Goal: Task Accomplishment & Management: Complete application form

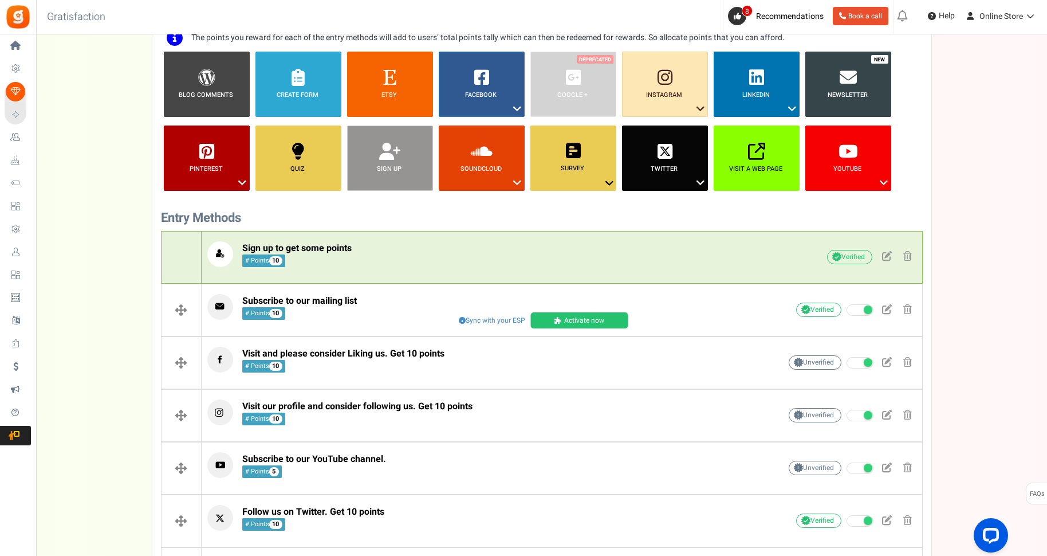
scroll to position [109, 0]
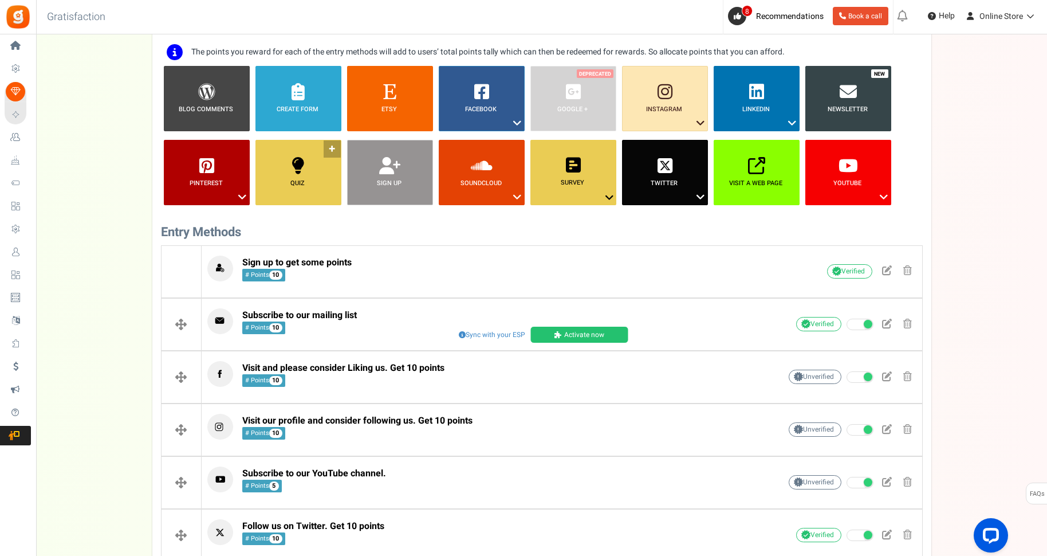
click at [314, 166] on link "Quiz ?" at bounding box center [299, 172] width 86 height 65
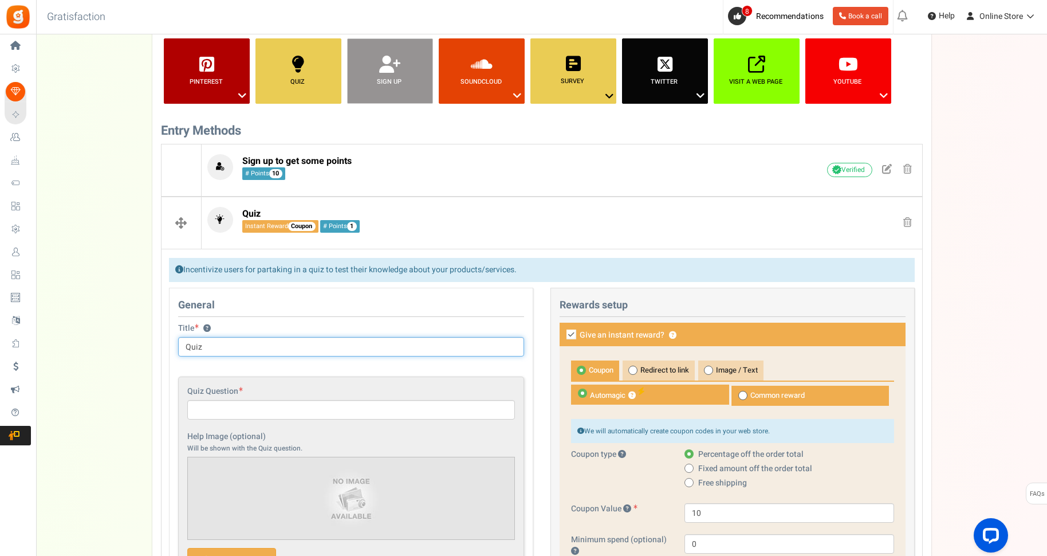
scroll to position [202, 0]
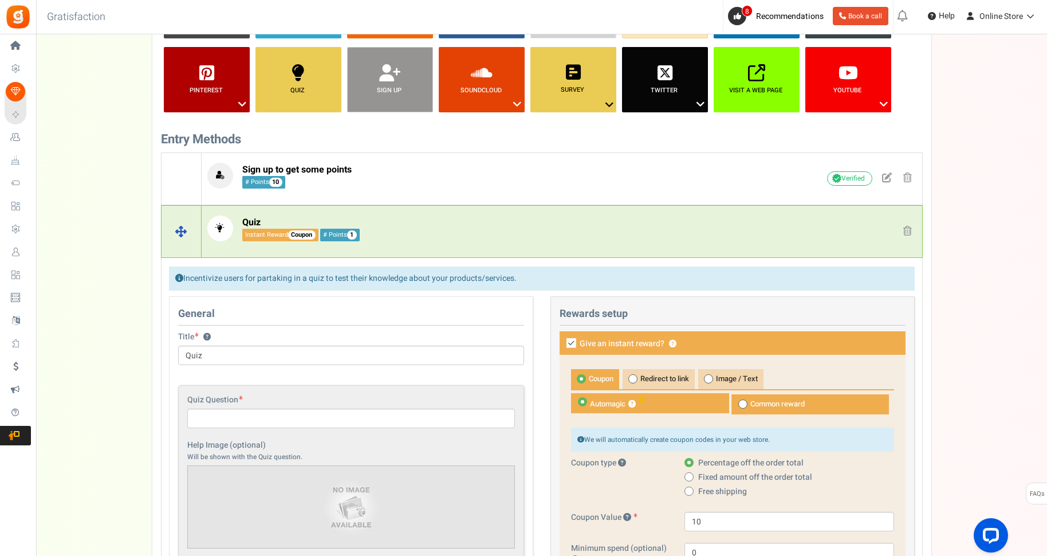
click at [906, 229] on span at bounding box center [907, 231] width 9 height 10
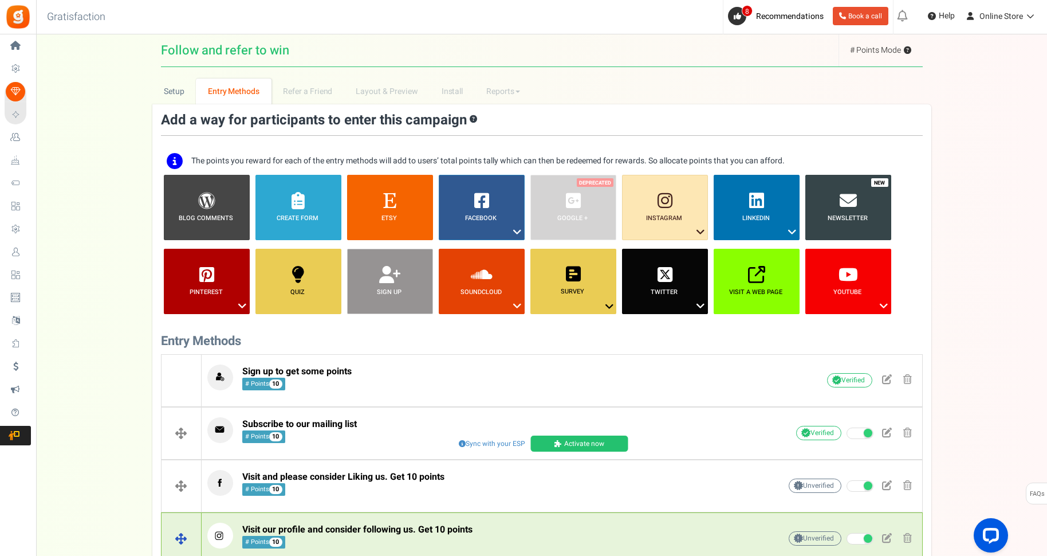
scroll to position [342, 0]
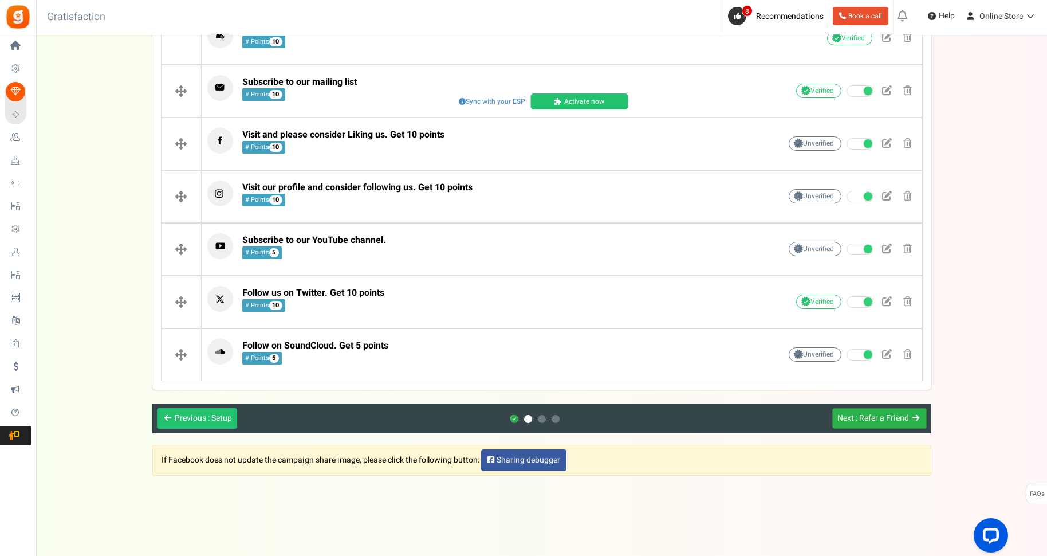
click at [870, 419] on span ": Refer a Friend" at bounding box center [882, 418] width 53 height 12
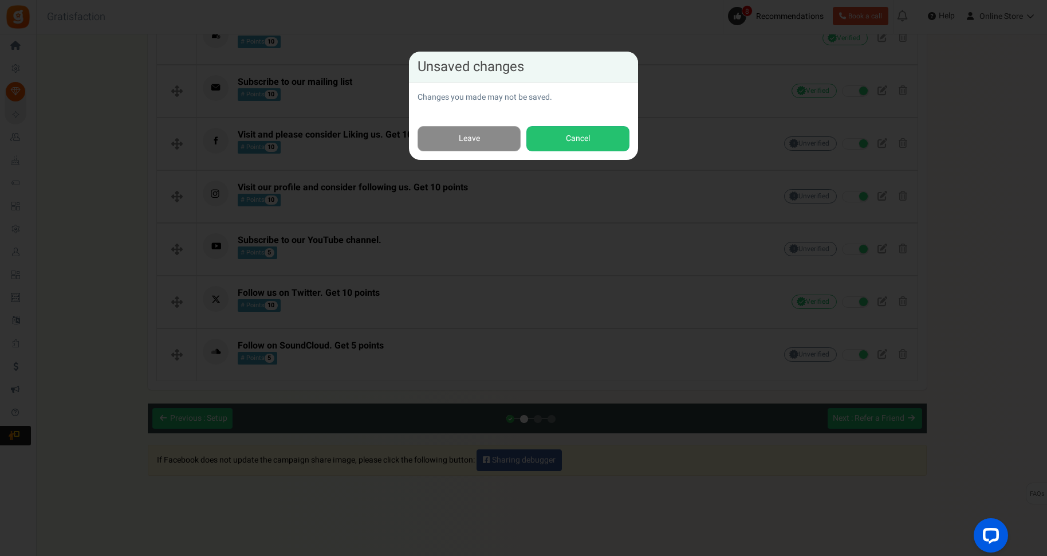
click at [474, 141] on link "Leave" at bounding box center [469, 139] width 103 height 26
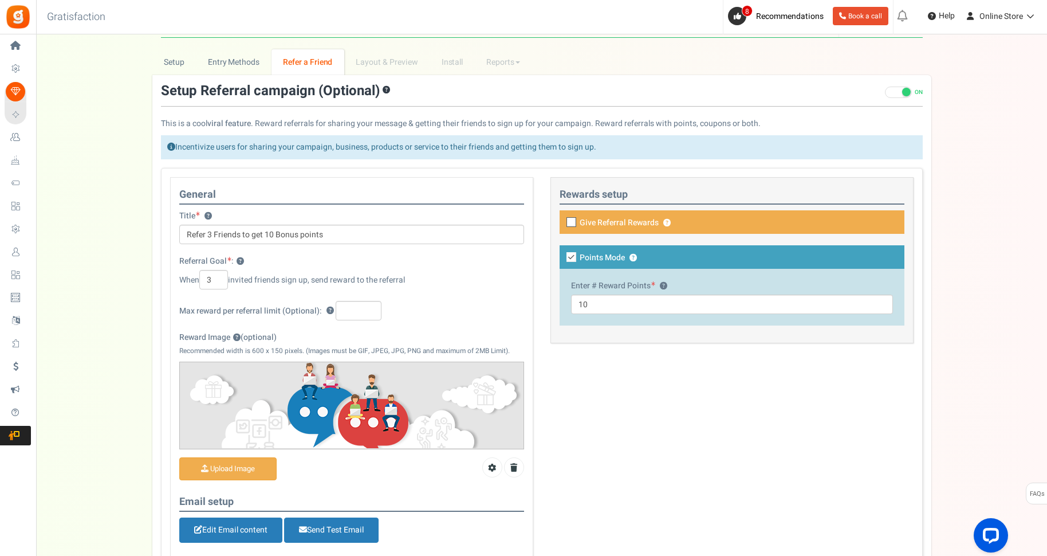
scroll to position [0, 0]
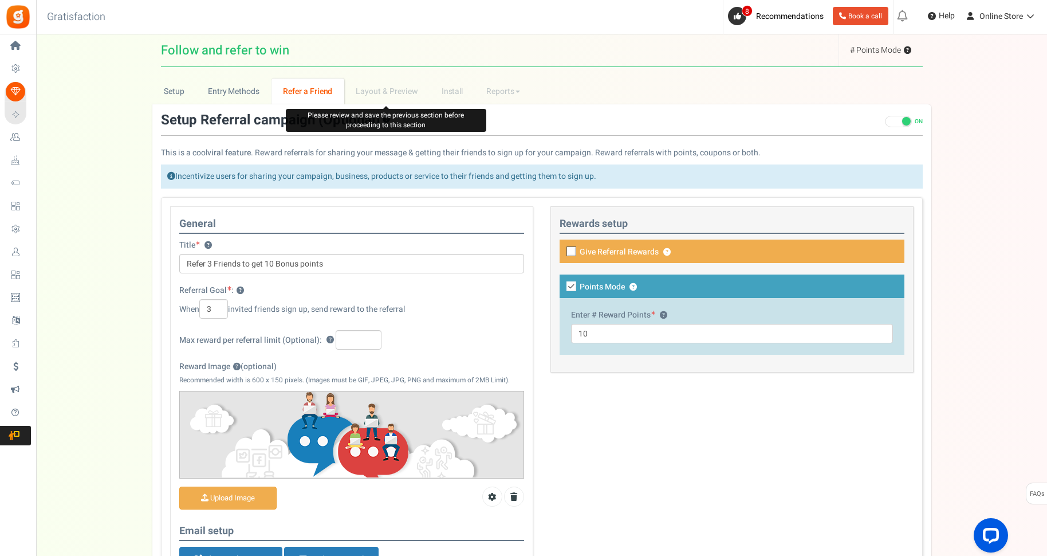
click at [377, 90] on li "Layout & Preview" at bounding box center [386, 91] width 85 height 26
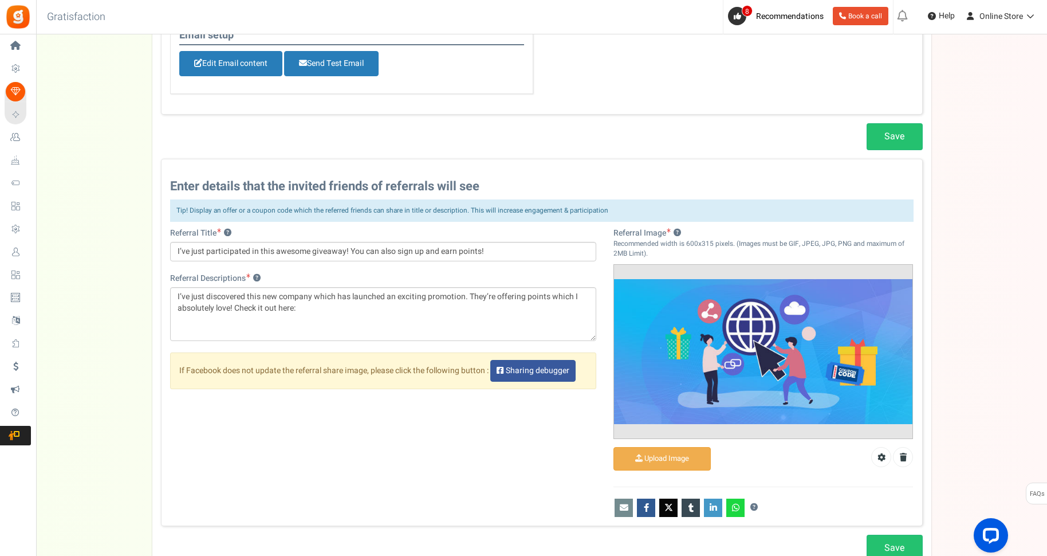
scroll to position [500, 0]
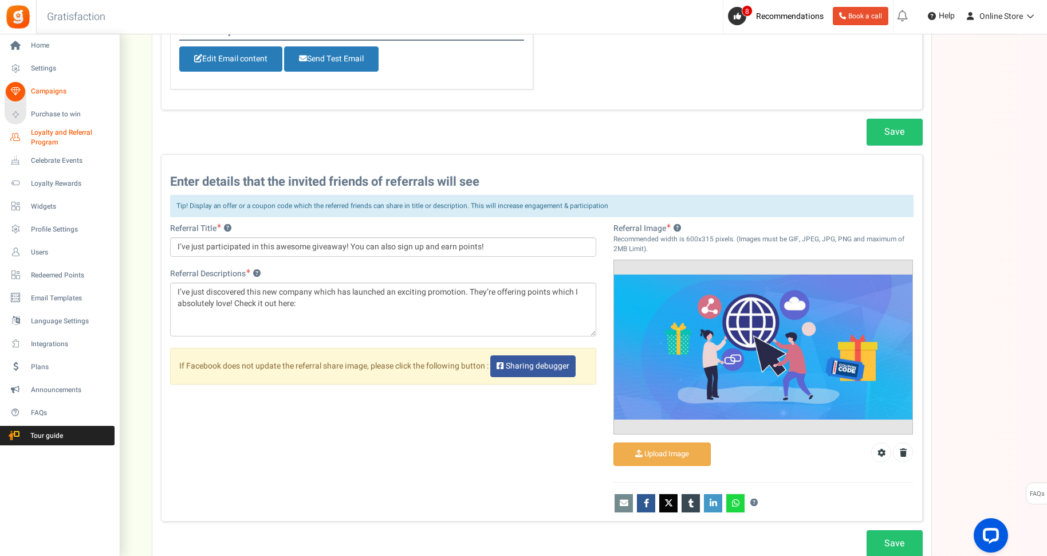
click at [67, 132] on span "Loyalty and Referral Program" at bounding box center [73, 137] width 84 height 19
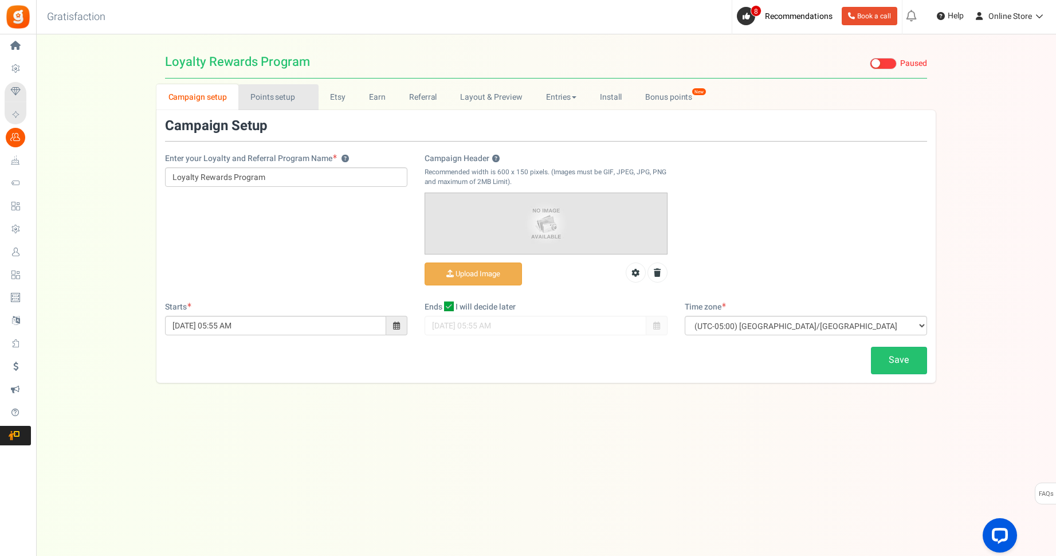
click at [276, 97] on link "Points setup New" at bounding box center [278, 97] width 80 height 26
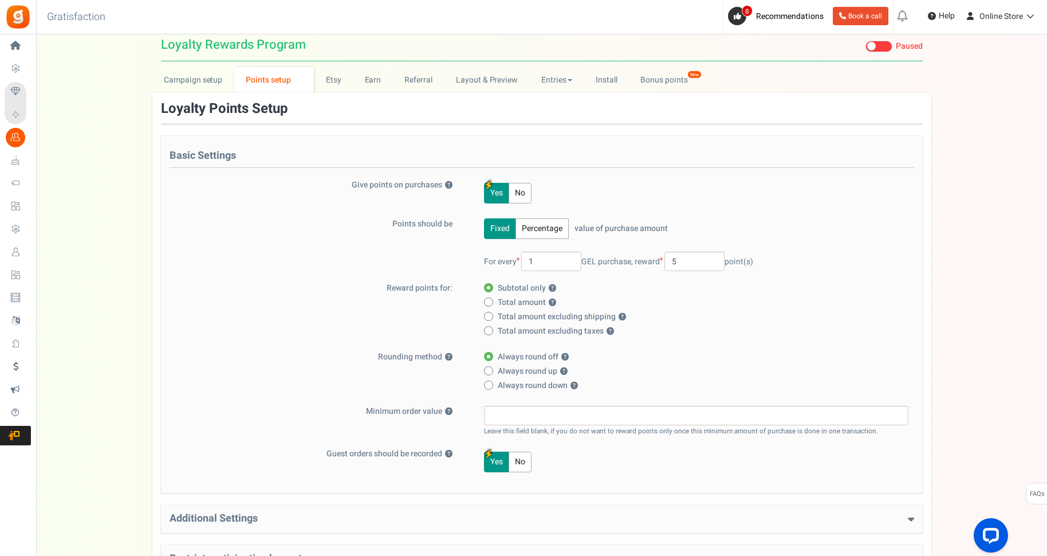
scroll to position [20, 0]
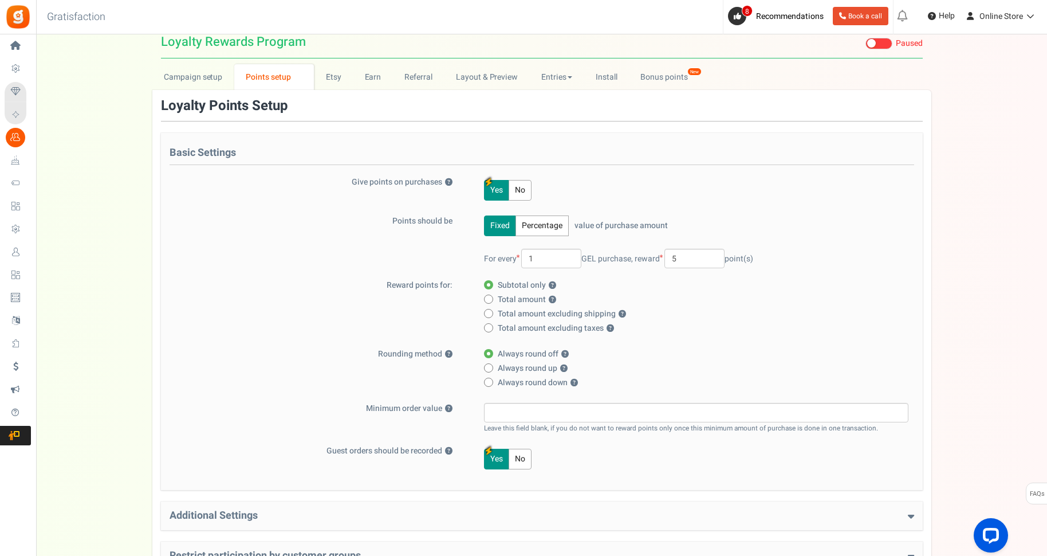
drag, startPoint x: 596, startPoint y: 261, endPoint x: 584, endPoint y: 261, distance: 11.5
click at [584, 261] on span "For every 1 GEL purchase," at bounding box center [558, 259] width 149 height 12
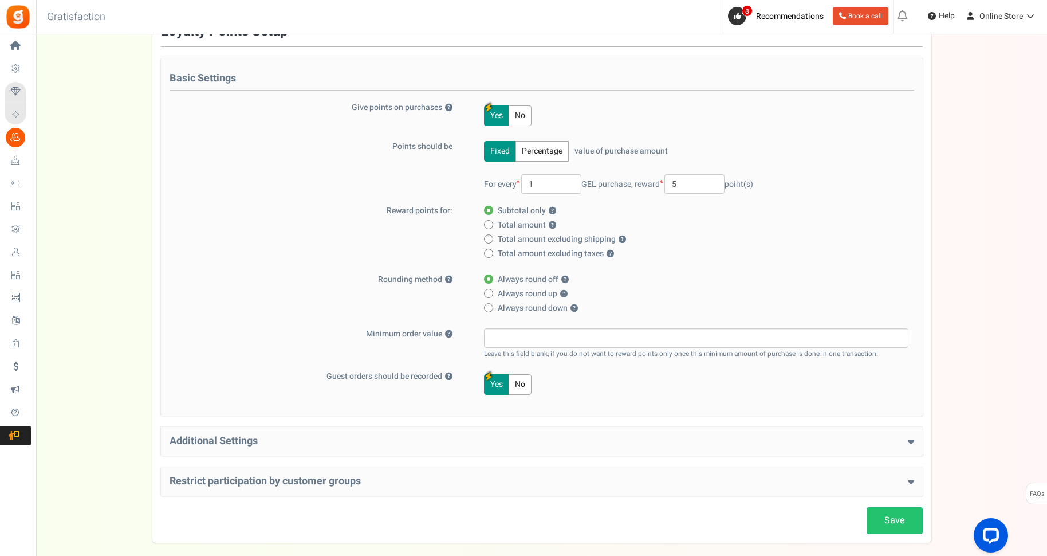
scroll to position [150, 0]
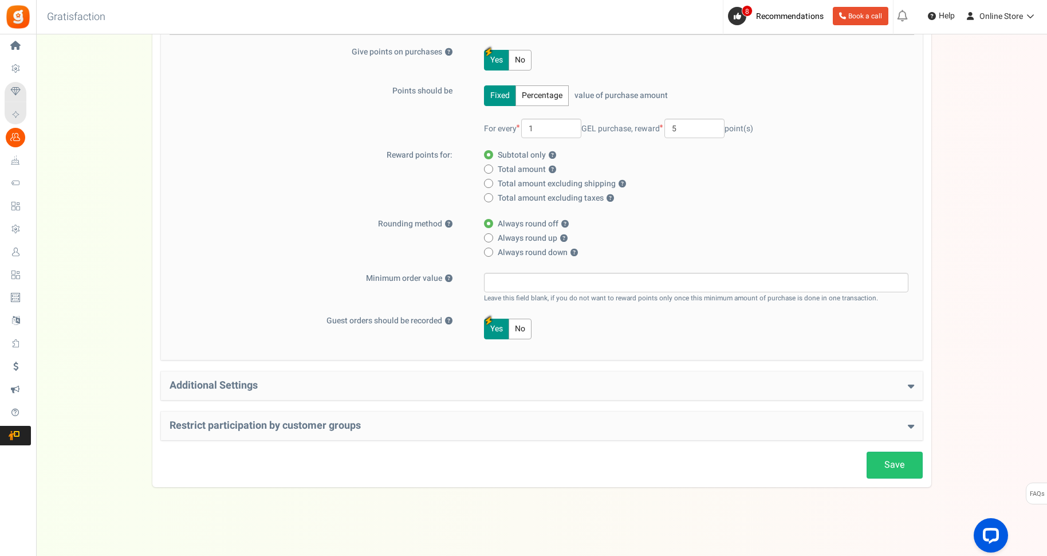
click at [400, 423] on h4 "Restrict participation by customer groups" at bounding box center [542, 425] width 745 height 11
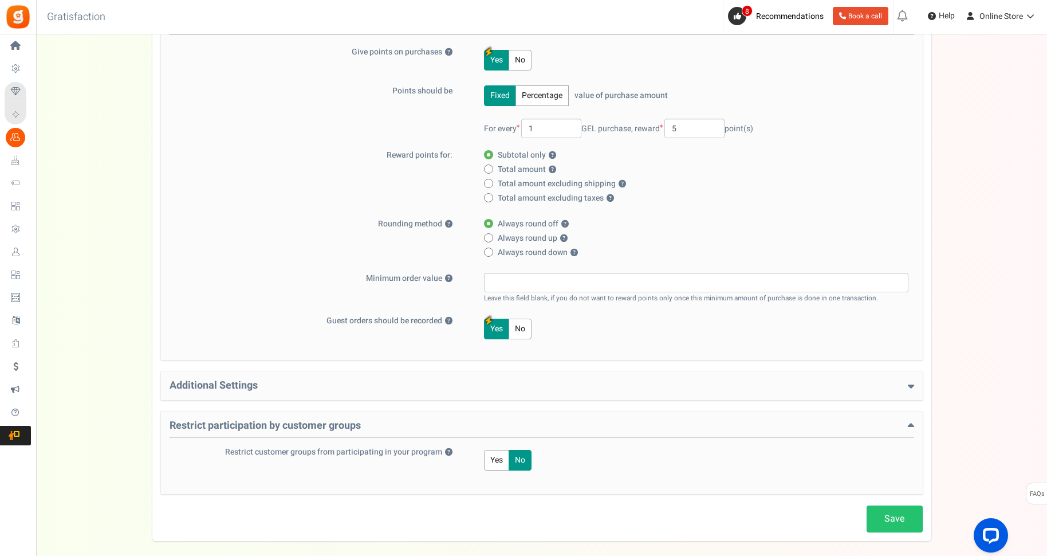
click at [353, 383] on h4 "Additional Settings" at bounding box center [542, 385] width 745 height 11
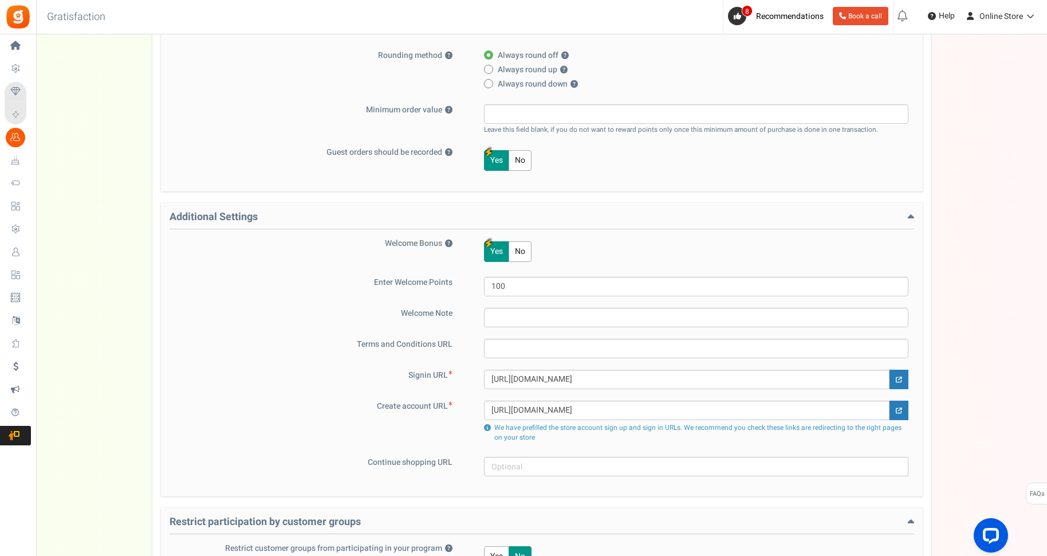
scroll to position [319, 0]
click at [897, 384] on link at bounding box center [899, 378] width 19 height 19
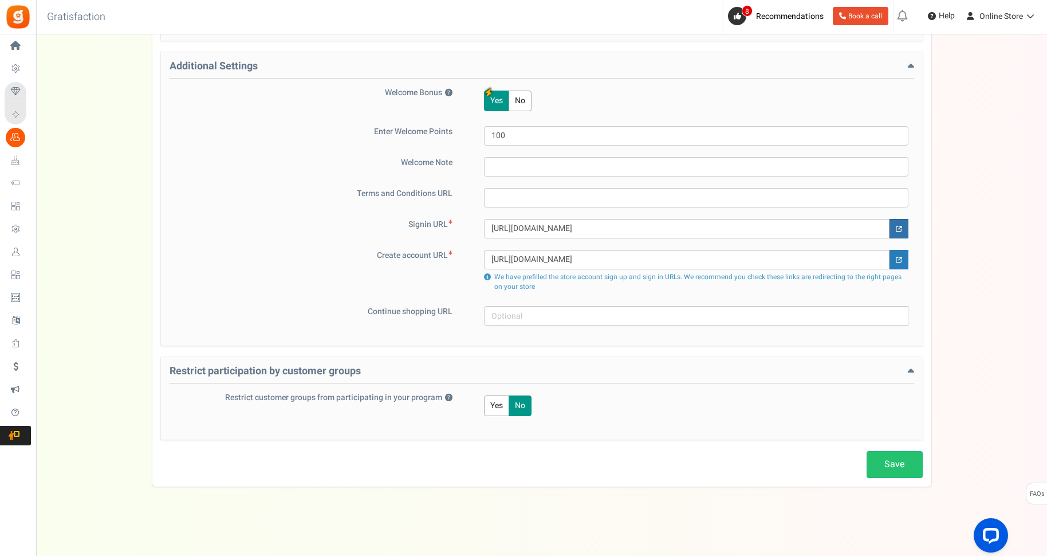
scroll to position [0, 0]
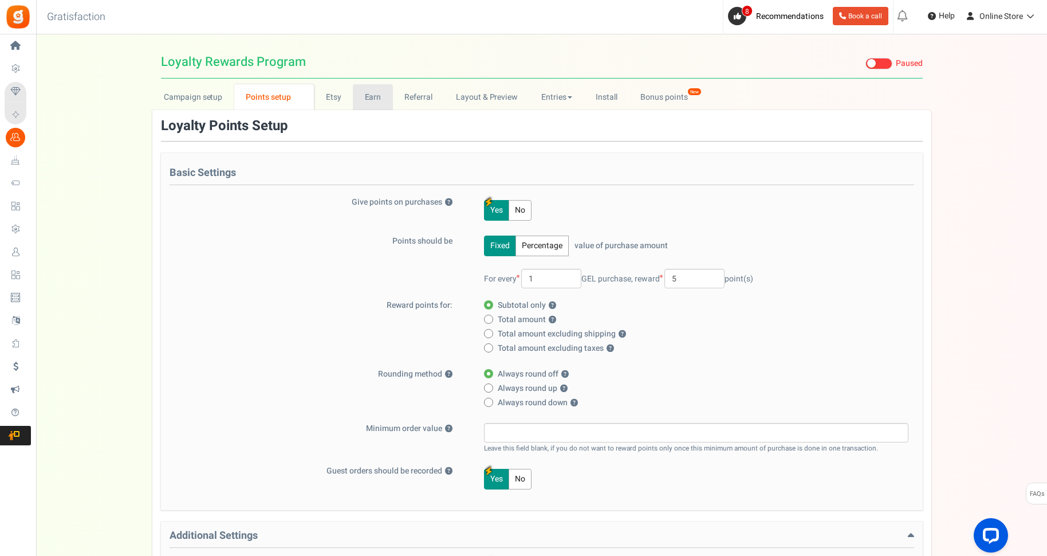
click at [373, 99] on link "Earn" at bounding box center [373, 97] width 40 height 26
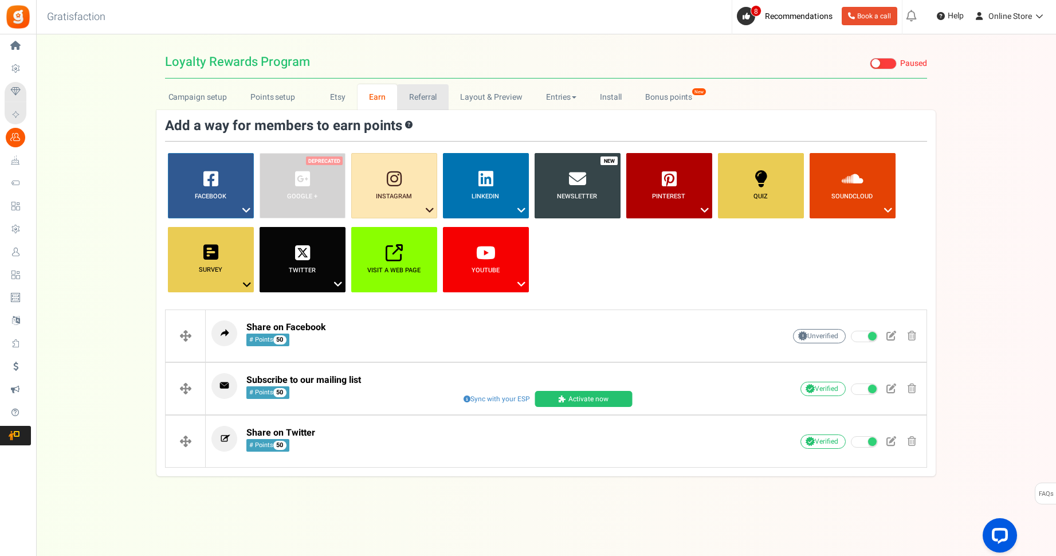
click at [417, 99] on link "Referral" at bounding box center [423, 97] width 52 height 26
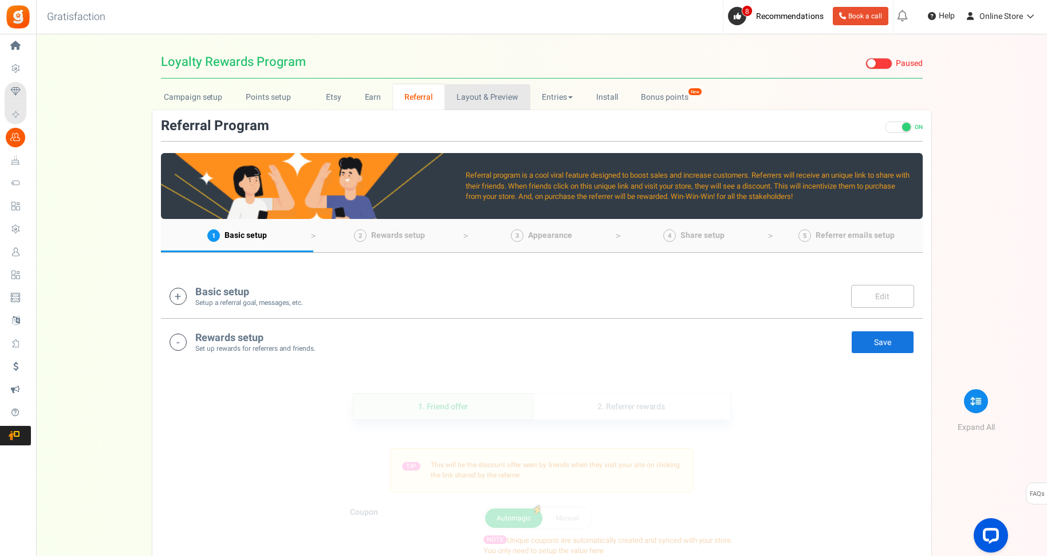
click at [485, 101] on link "Layout & Preview" at bounding box center [487, 97] width 85 height 26
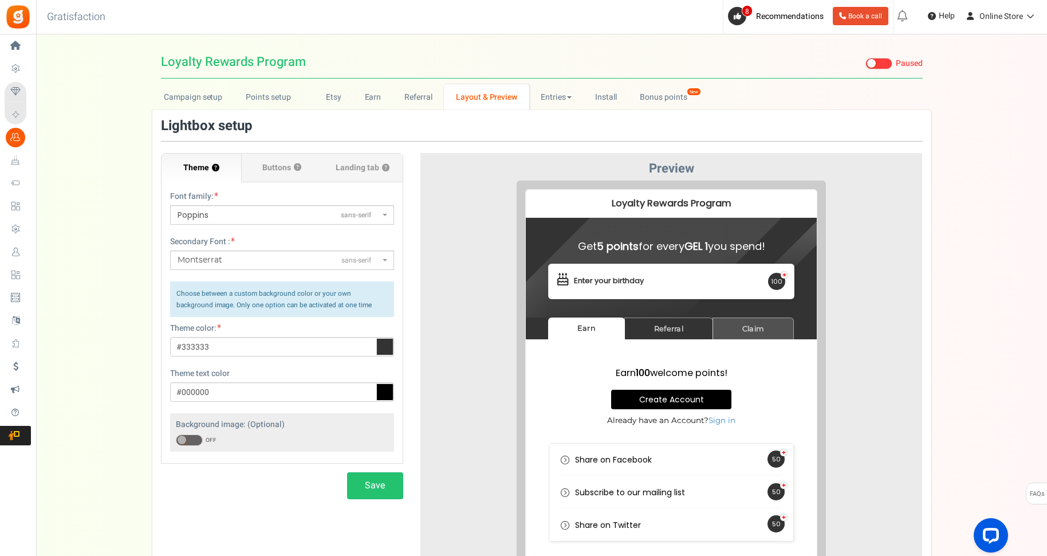
scroll to position [7, 0]
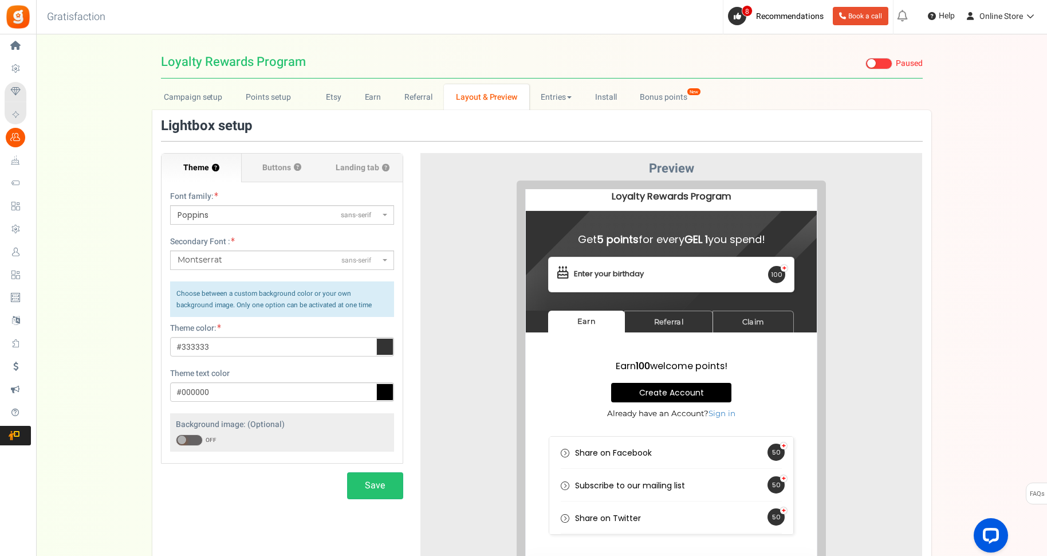
drag, startPoint x: 670, startPoint y: 231, endPoint x: 778, endPoint y: 239, distance: 108.5
click at [778, 239] on div "Info ! New password has been sent to your email address. If you do not see the …" at bounding box center [662, 252] width 291 height 100
click at [650, 316] on link "Referral" at bounding box center [660, 312] width 89 height 22
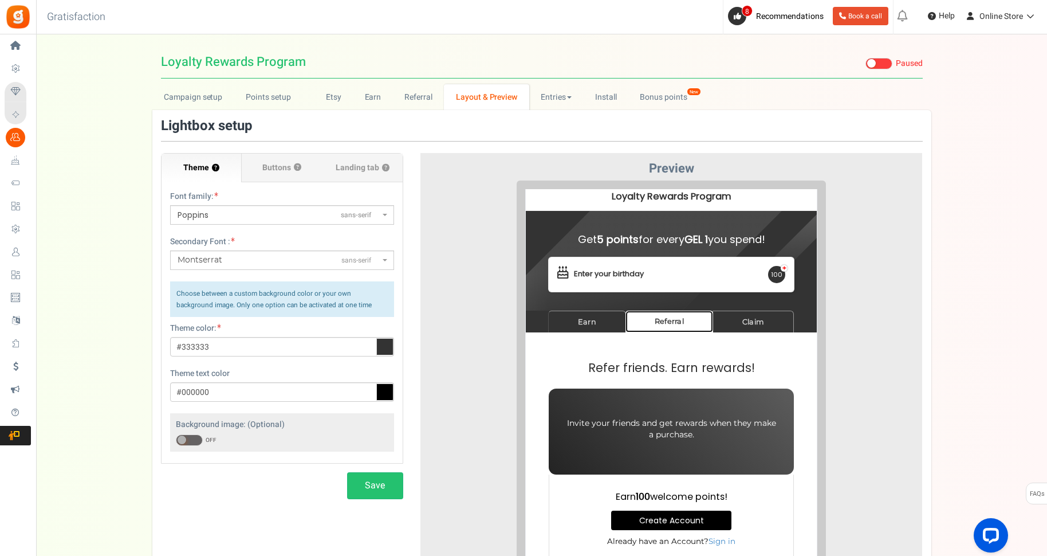
scroll to position [34, 0]
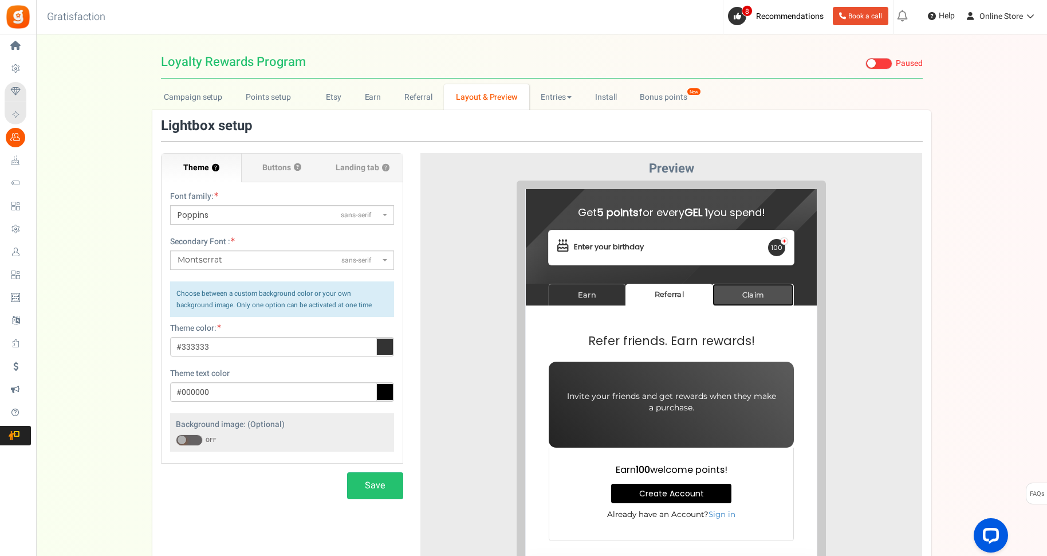
click at [758, 280] on link "Claim" at bounding box center [744, 285] width 81 height 22
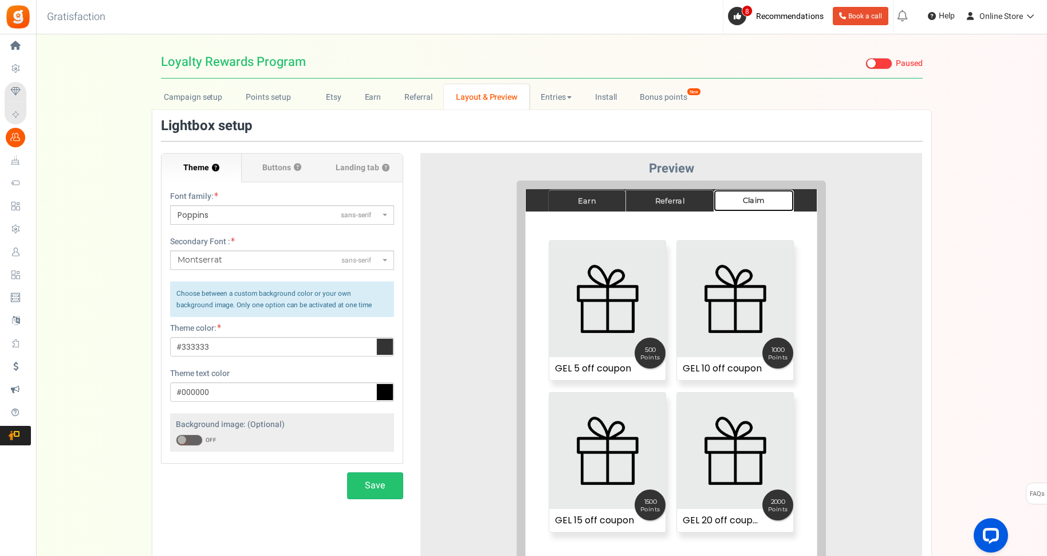
scroll to position [131, 0]
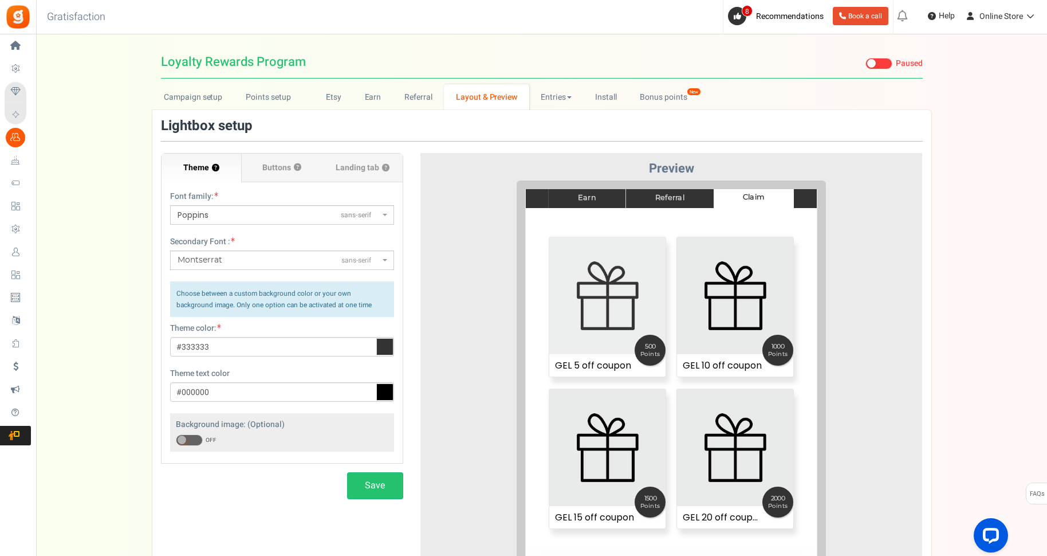
click at [647, 340] on b "500" at bounding box center [641, 337] width 31 height 8
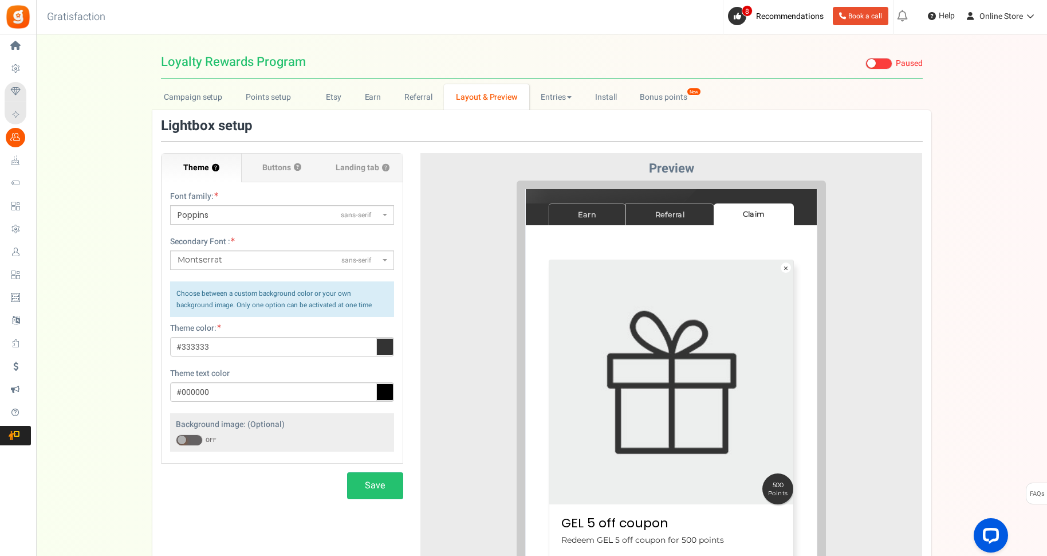
scroll to position [0, 0]
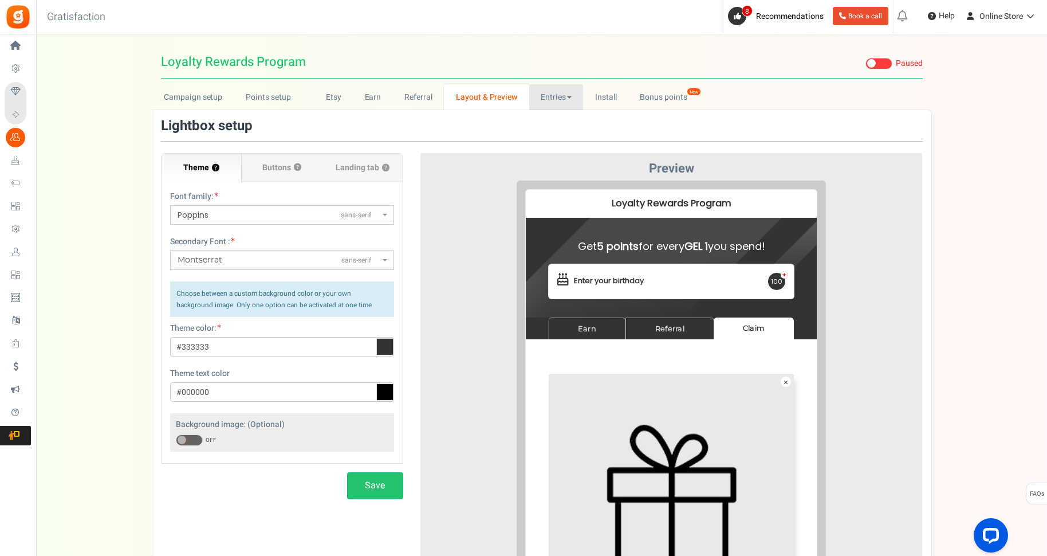
click at [546, 97] on link "Entries" at bounding box center [556, 97] width 54 height 26
click at [548, 121] on link "Entries" at bounding box center [575, 122] width 92 height 17
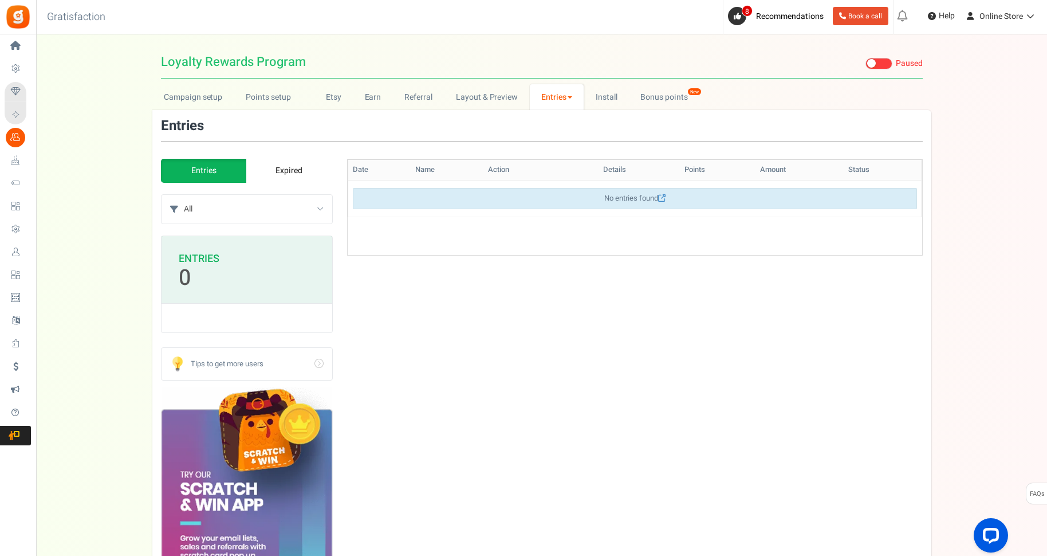
click at [289, 176] on link "Expired" at bounding box center [289, 171] width 86 height 24
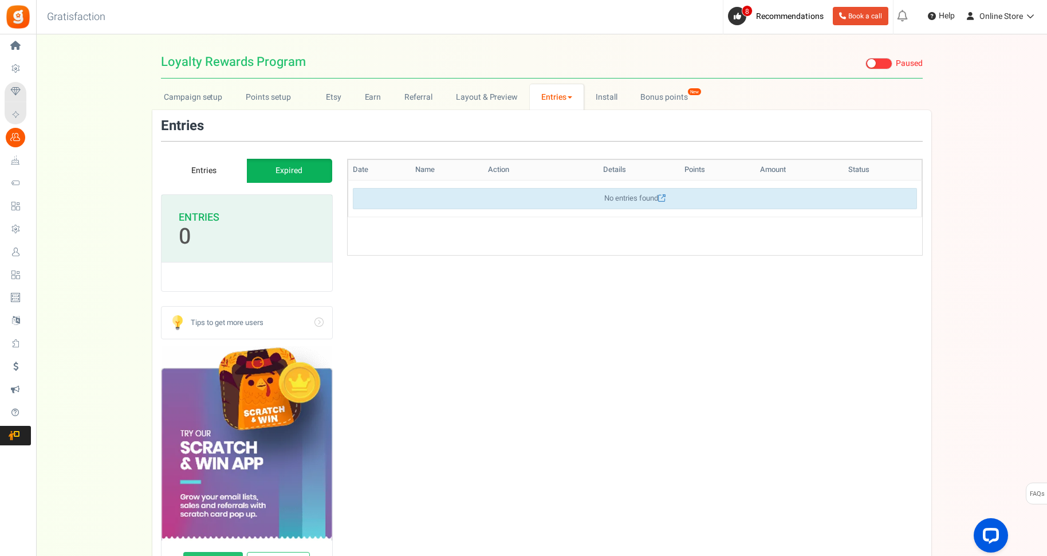
click at [208, 176] on link "Entries" at bounding box center [204, 171] width 86 height 24
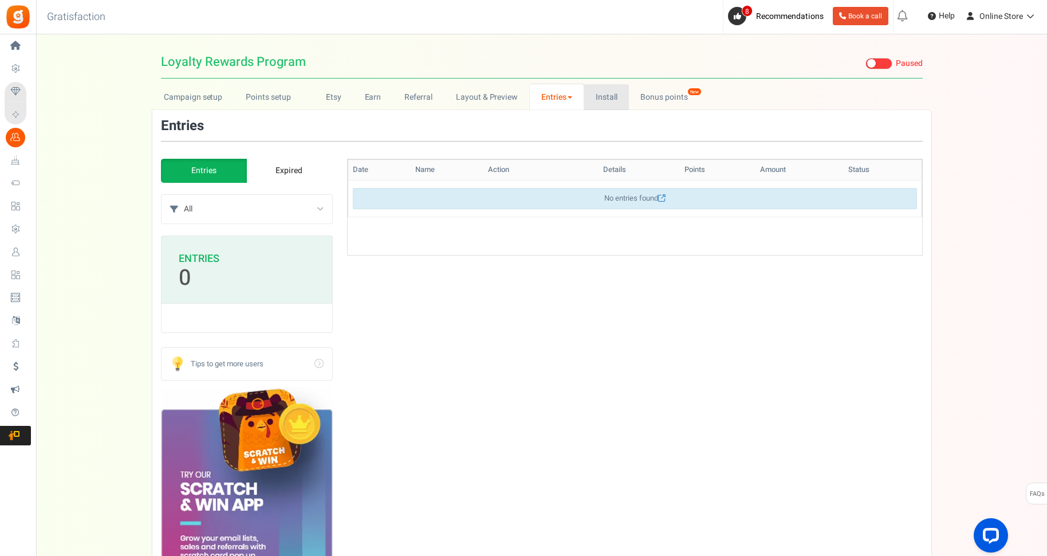
click at [613, 92] on link "Install" at bounding box center [606, 97] width 45 height 26
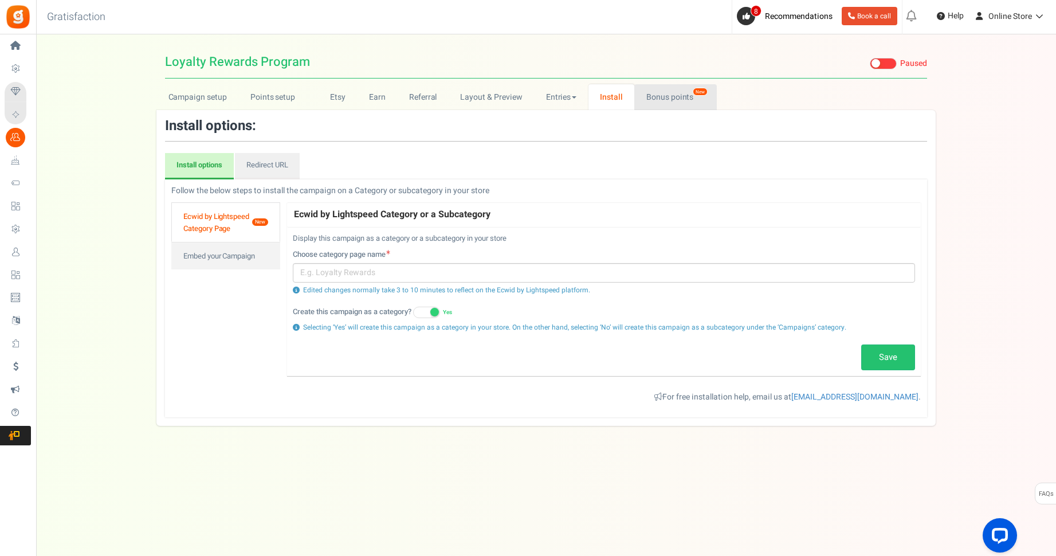
click at [661, 100] on link "Bonus points New" at bounding box center [675, 97] width 82 height 26
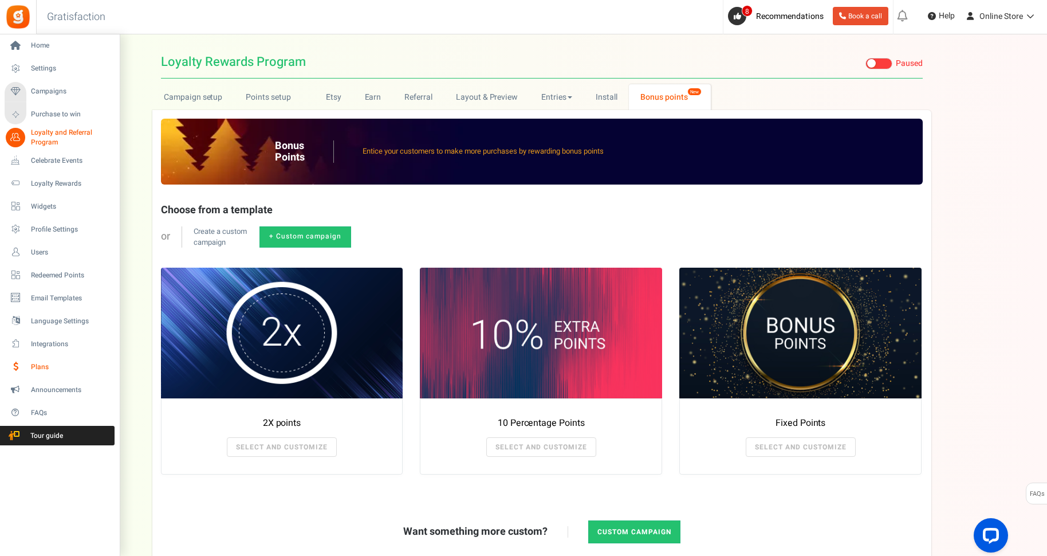
click at [39, 366] on span "Plans" at bounding box center [71, 367] width 80 height 10
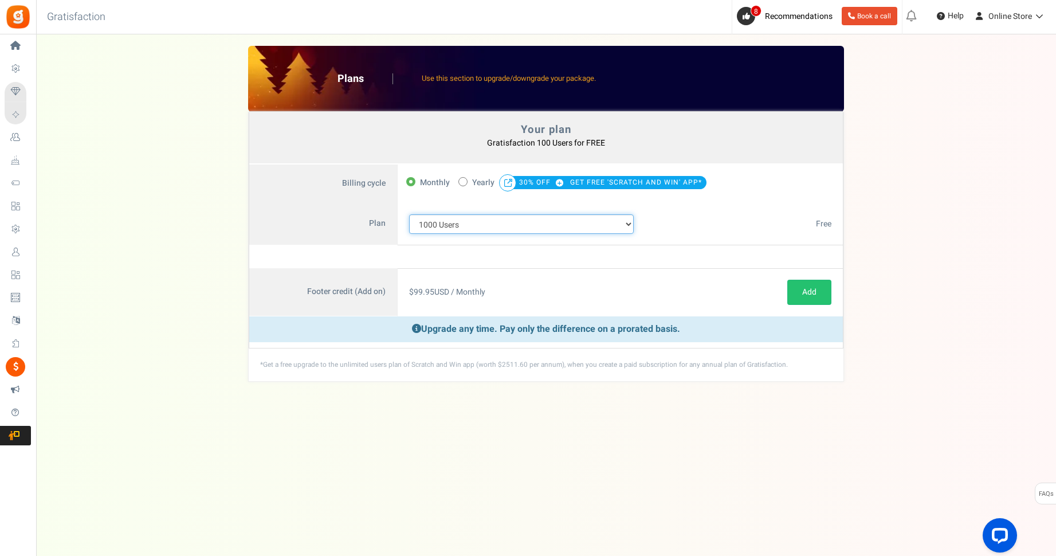
click option "1000 Users" at bounding box center [0, 0] width 0 height 0
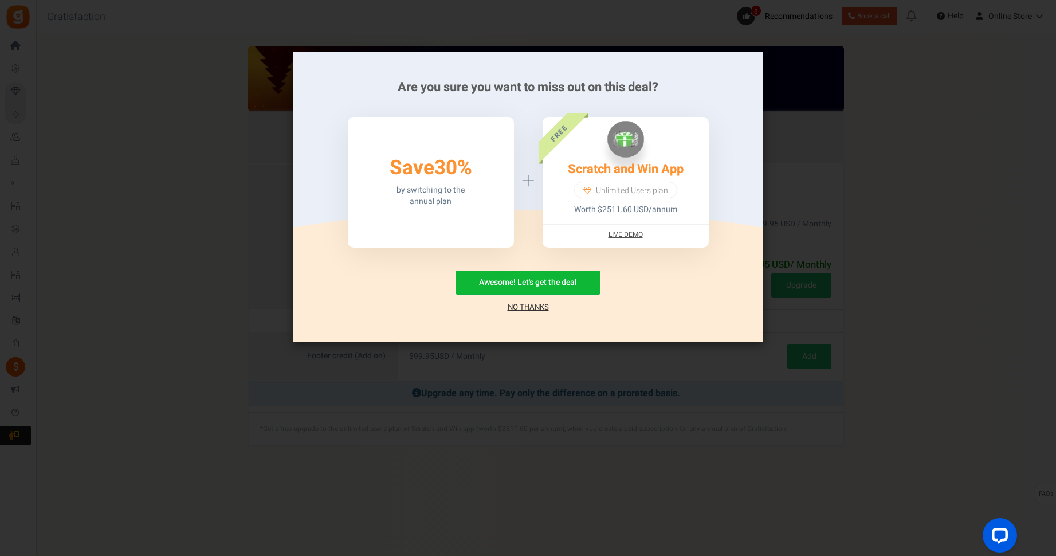
click at [520, 307] on link "No Thanks" at bounding box center [528, 306] width 41 height 11
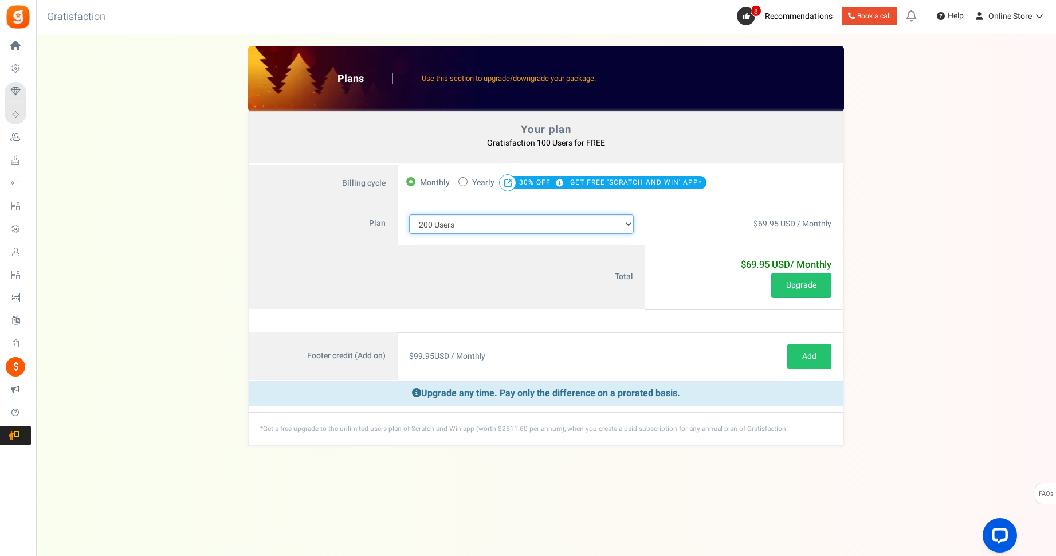
click option "200 Users" at bounding box center [0, 0] width 0 height 0
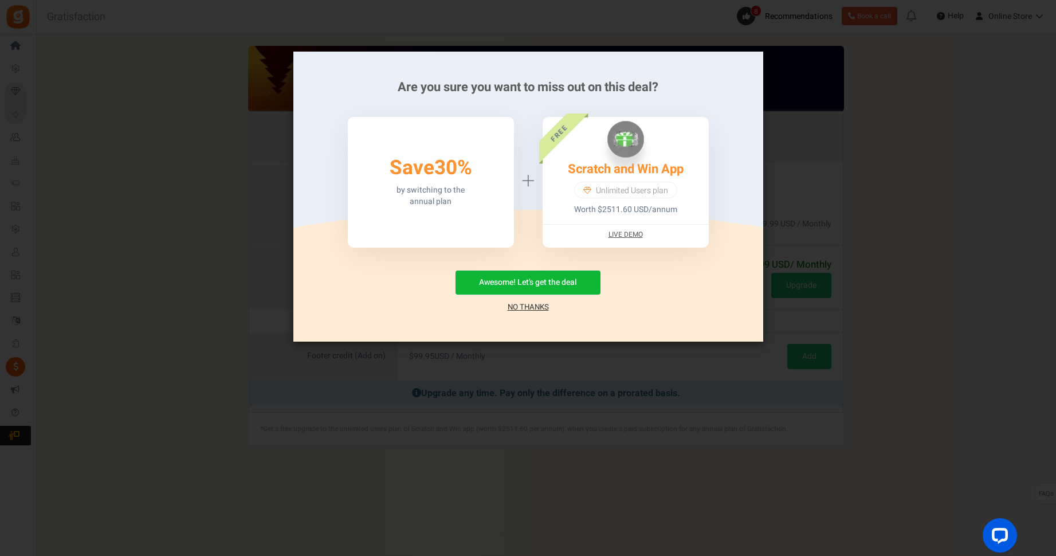
click at [527, 309] on link "No Thanks" at bounding box center [528, 306] width 41 height 11
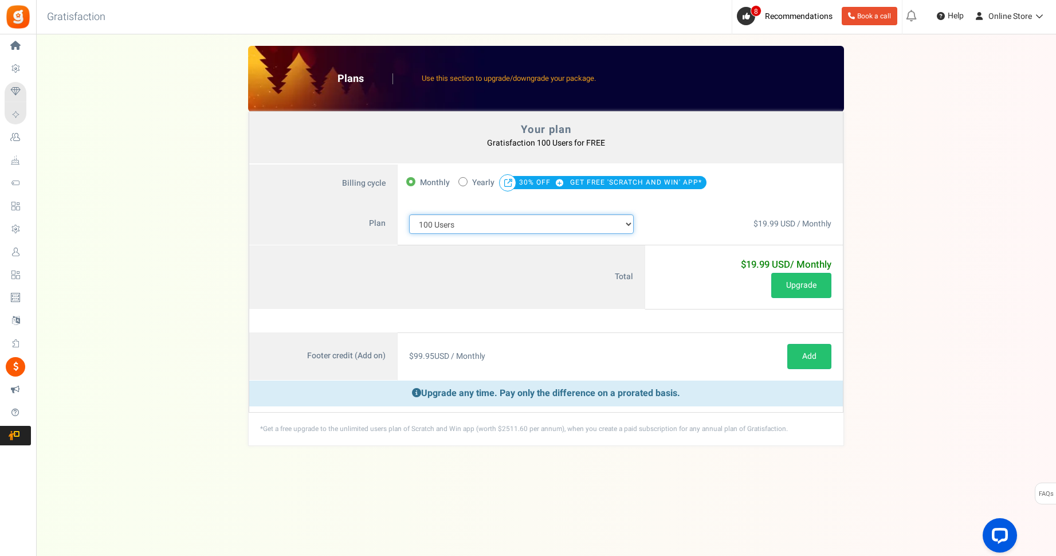
click option "100 Users" at bounding box center [0, 0] width 0 height 0
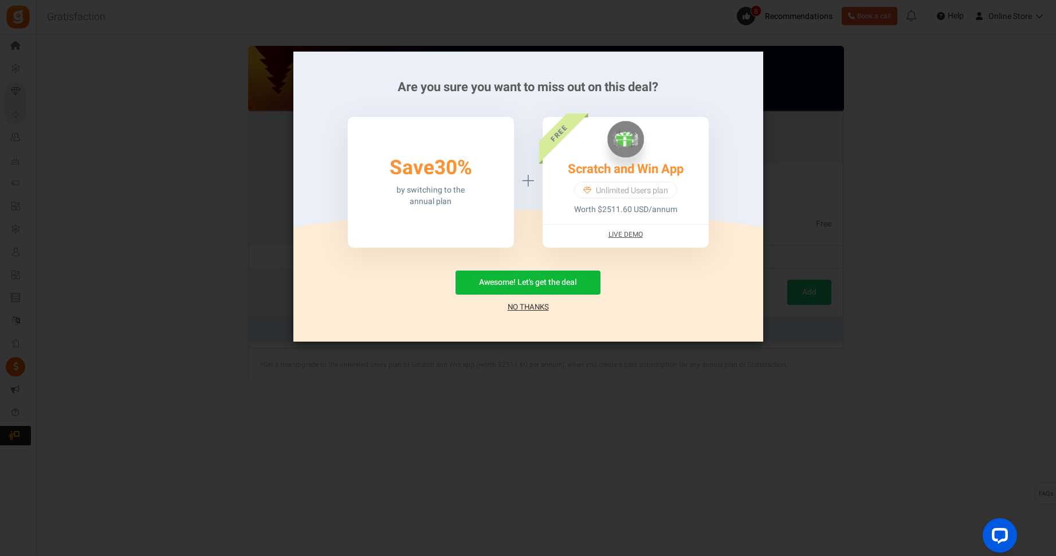
click at [521, 311] on link "No Thanks" at bounding box center [528, 306] width 41 height 11
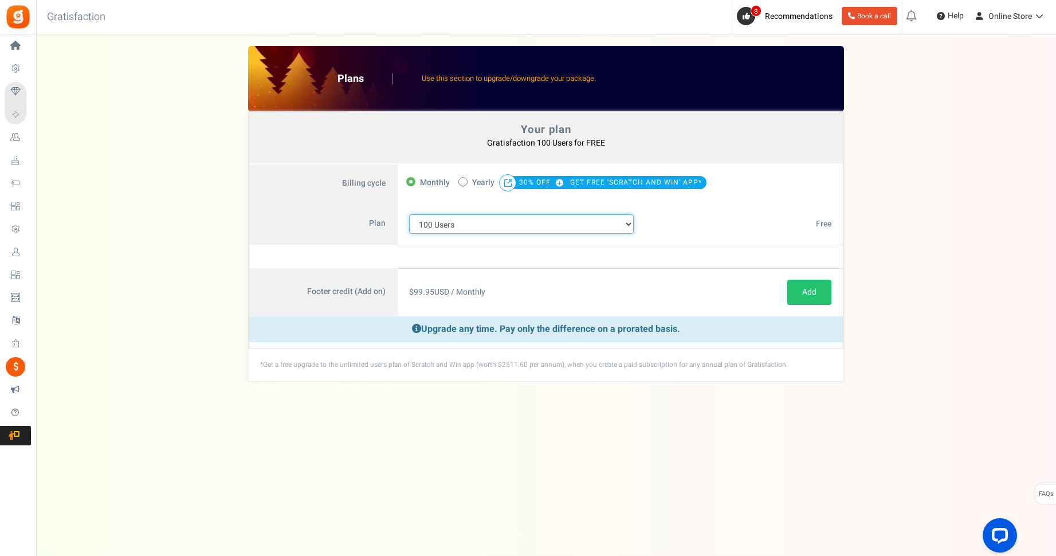
select select "883"
click option "200 Users" at bounding box center [0, 0] width 0 height 0
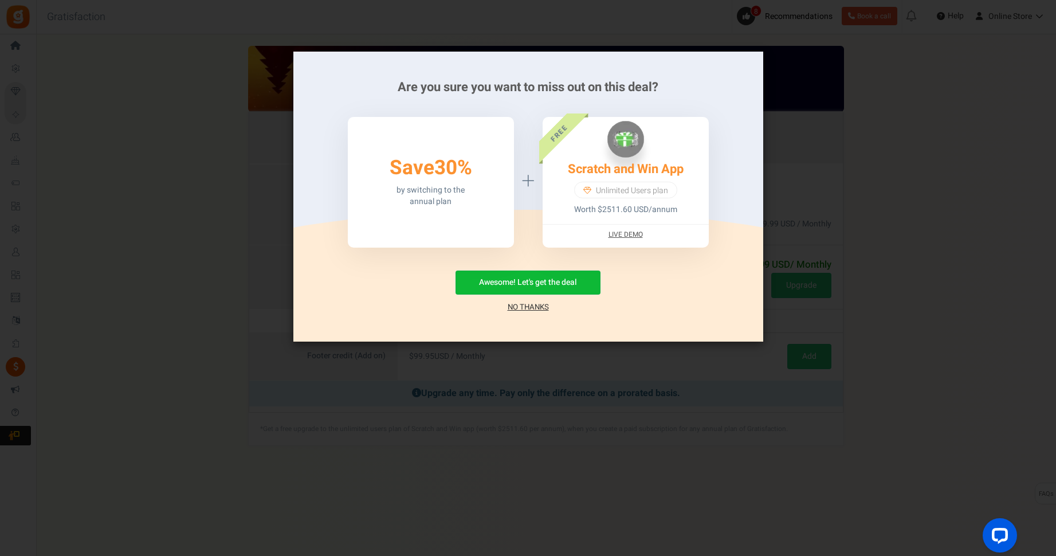
click at [518, 304] on link "No Thanks" at bounding box center [528, 306] width 41 height 11
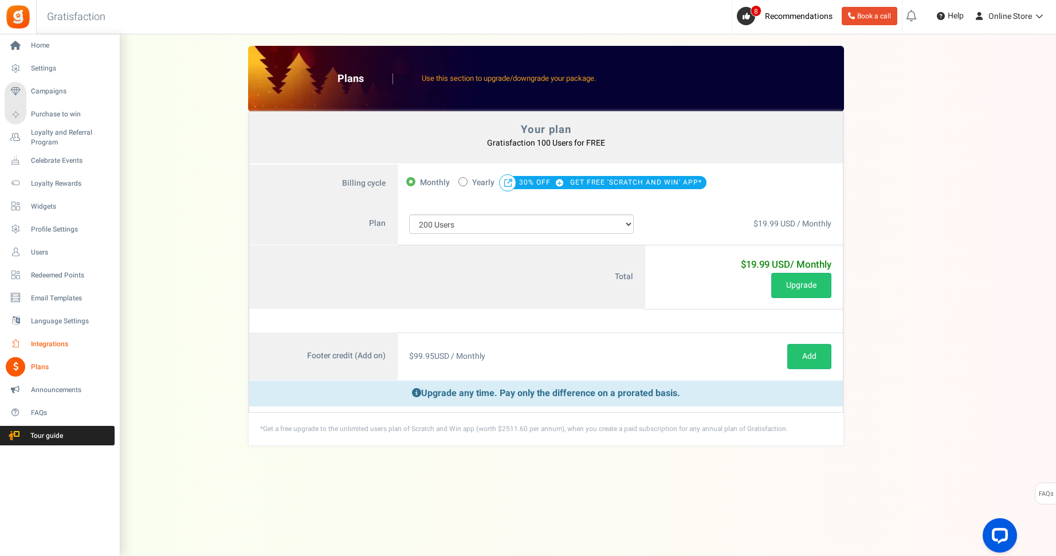
click at [40, 345] on span "Integrations" at bounding box center [71, 344] width 80 height 10
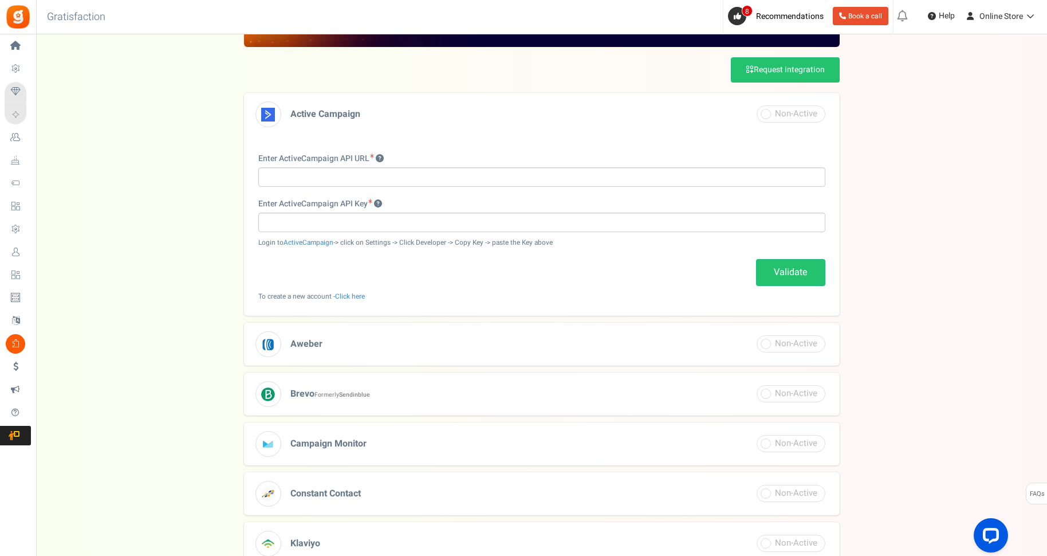
scroll to position [61, 0]
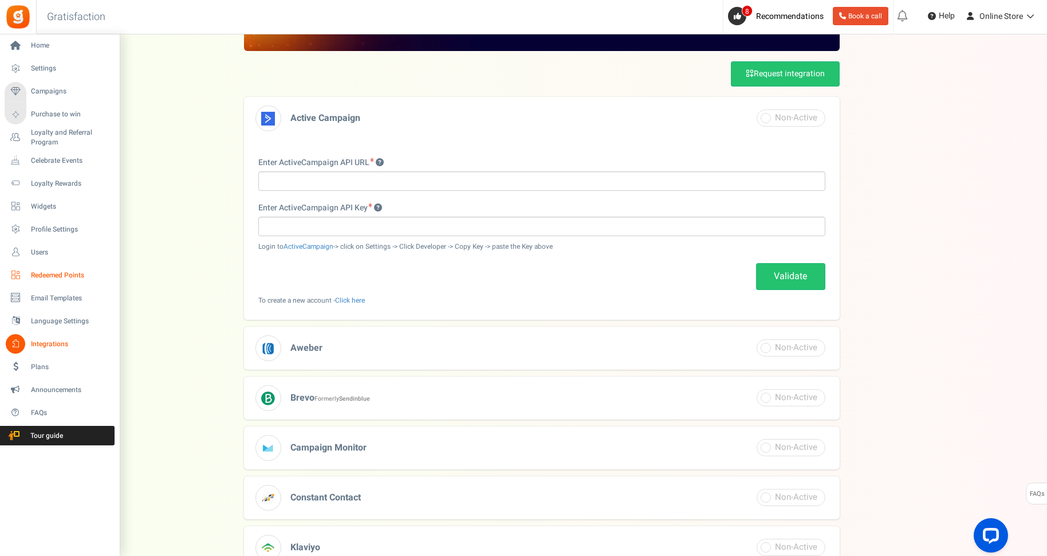
click at [69, 274] on span "Redeemed Points" at bounding box center [71, 275] width 80 height 10
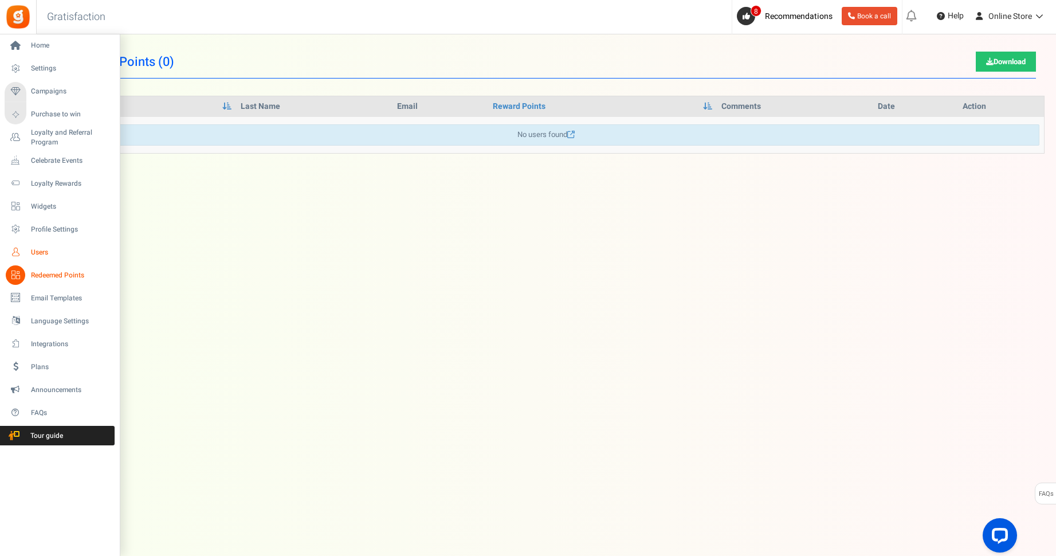
click at [41, 253] on span "Users" at bounding box center [71, 252] width 80 height 10
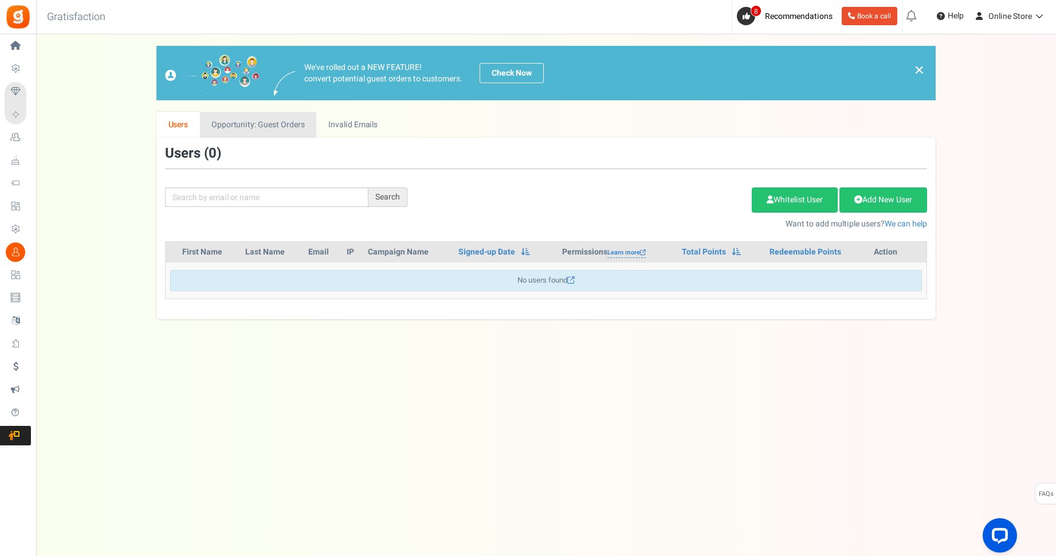
click at [270, 128] on link "Opportunity: Guest Orders" at bounding box center [258, 125] width 116 height 26
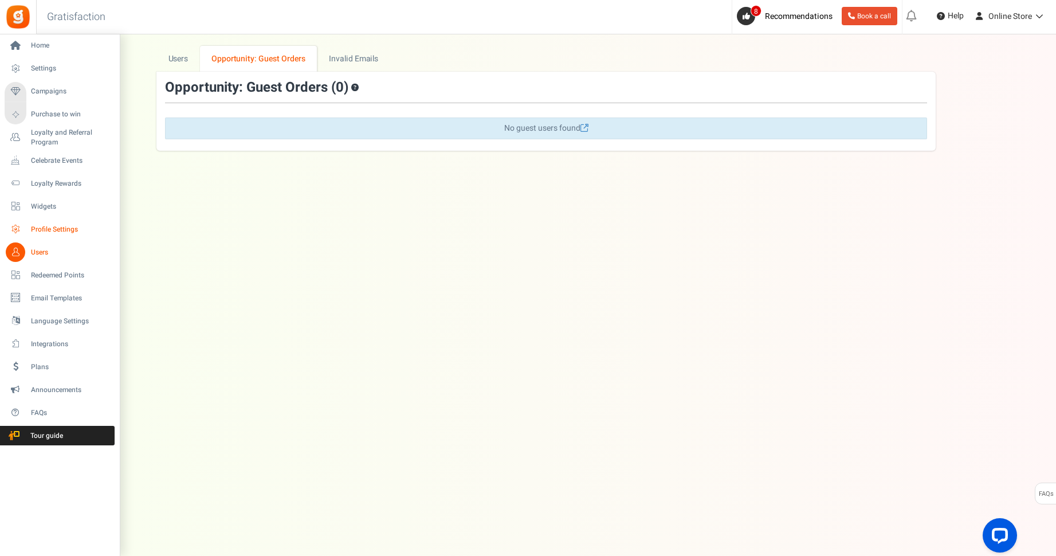
click at [66, 229] on span "Profile Settings" at bounding box center [71, 230] width 80 height 10
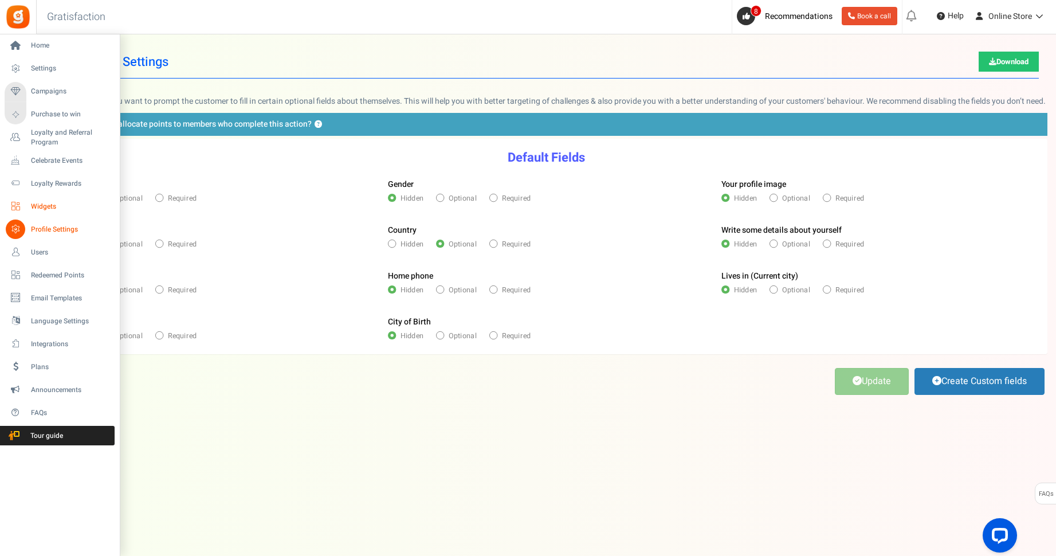
click at [46, 206] on span "Widgets" at bounding box center [71, 207] width 80 height 10
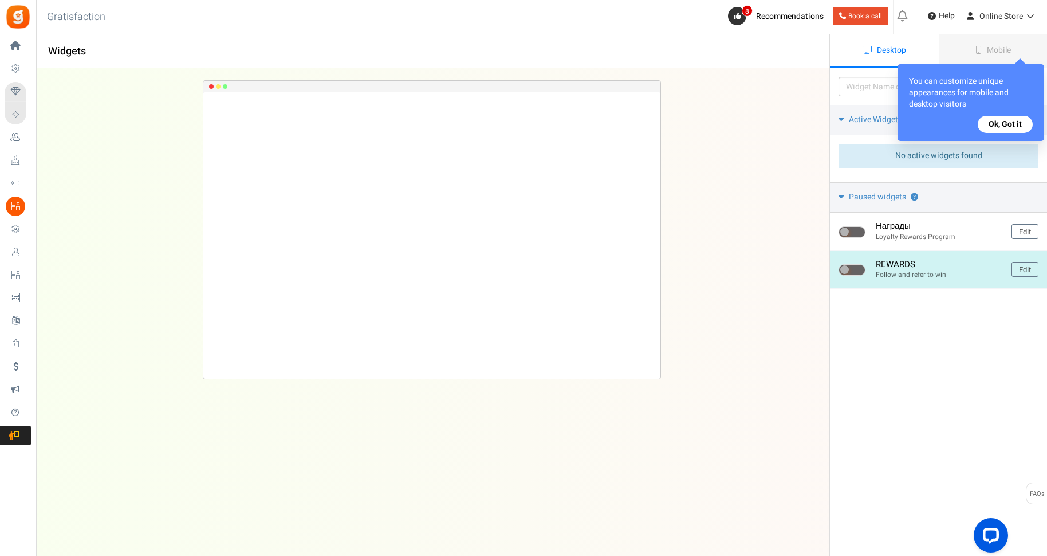
click at [857, 269] on span at bounding box center [852, 269] width 27 height 11
click at [846, 269] on input "checkbox" at bounding box center [842, 269] width 7 height 7
click at [849, 272] on span at bounding box center [852, 269] width 27 height 11
click at [846, 272] on input "checkbox" at bounding box center [842, 269] width 7 height 7
checkbox input "false"
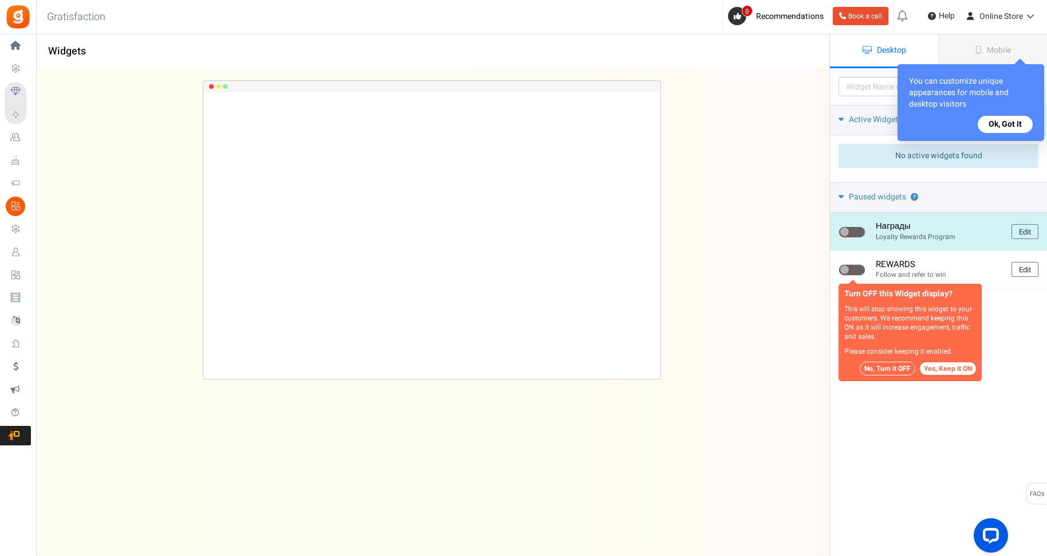
click at [858, 233] on span at bounding box center [852, 231] width 27 height 11
click at [846, 233] on input "checkbox" at bounding box center [842, 232] width 7 height 7
checkbox input "true"
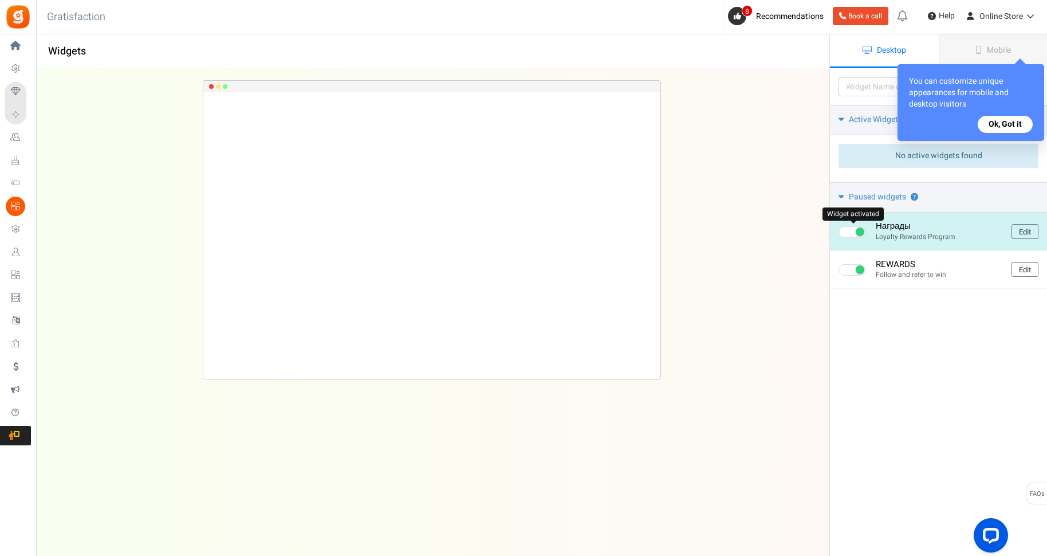
click at [854, 234] on span at bounding box center [852, 231] width 27 height 11
click at [846, 234] on input "checkbox" at bounding box center [842, 232] width 7 height 7
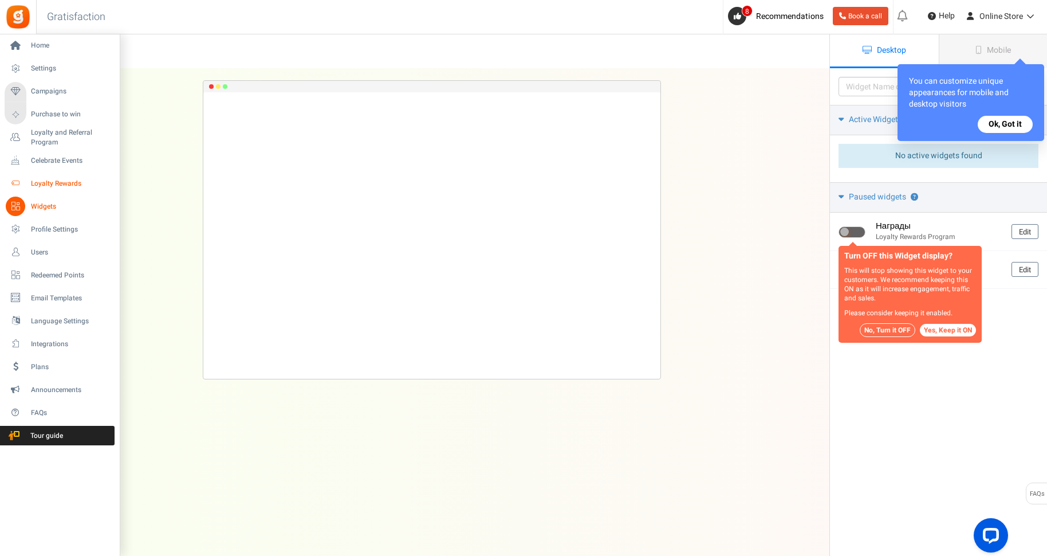
click at [62, 184] on span "Loyalty Rewards" at bounding box center [71, 184] width 80 height 10
checkbox input "true"
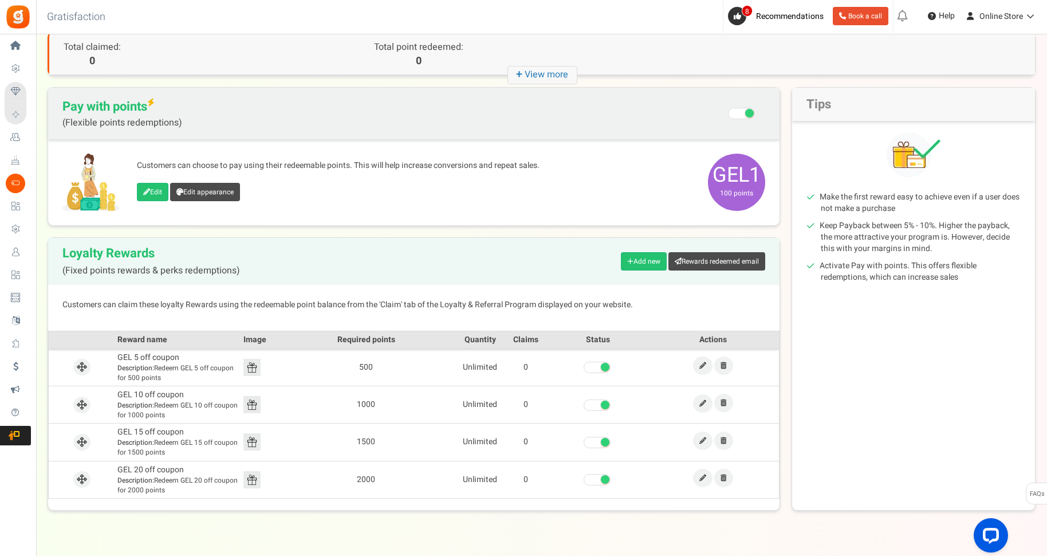
scroll to position [85, 0]
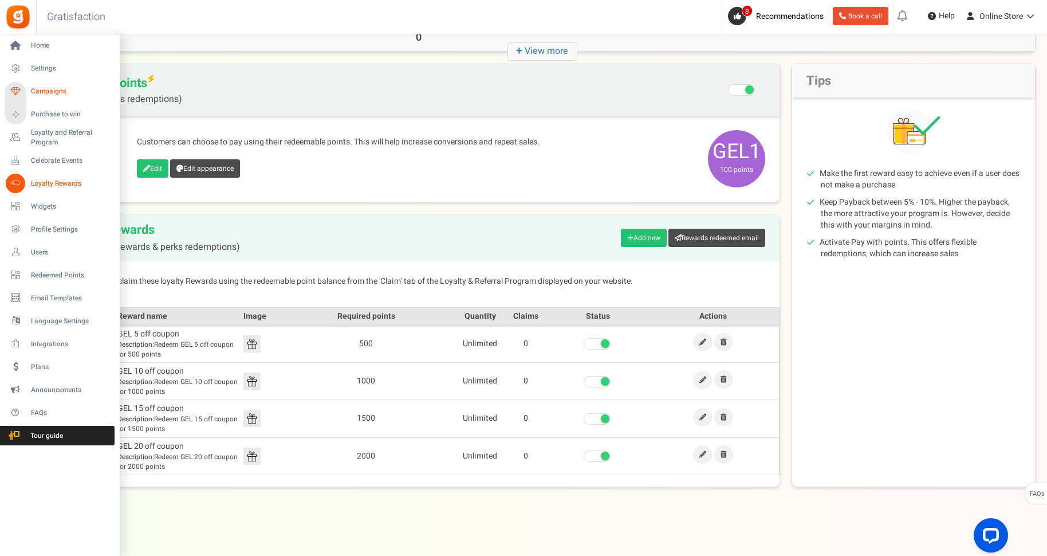
click at [55, 89] on span "Campaigns" at bounding box center [71, 92] width 80 height 10
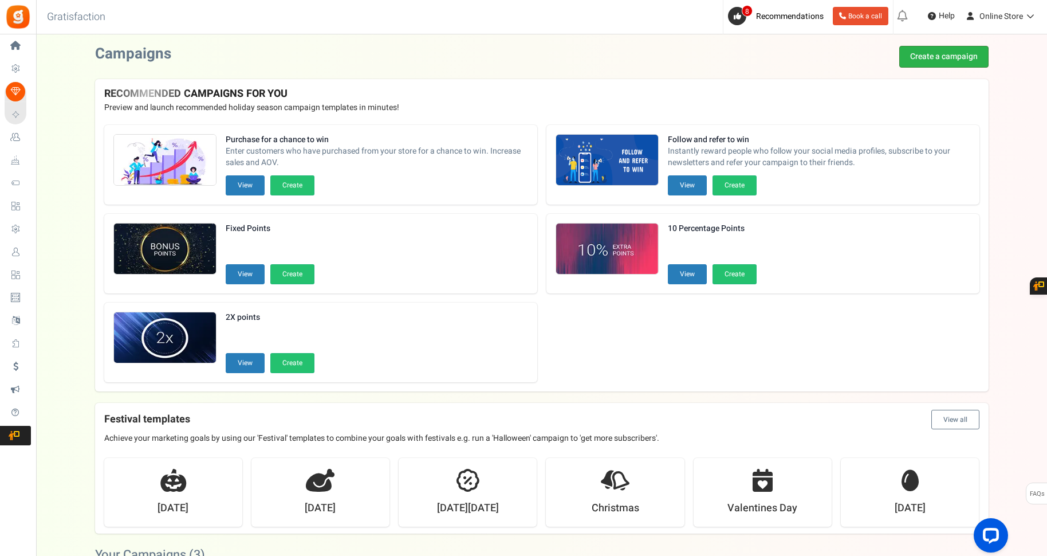
click at [948, 59] on link "Create a campaign" at bounding box center [943, 57] width 89 height 22
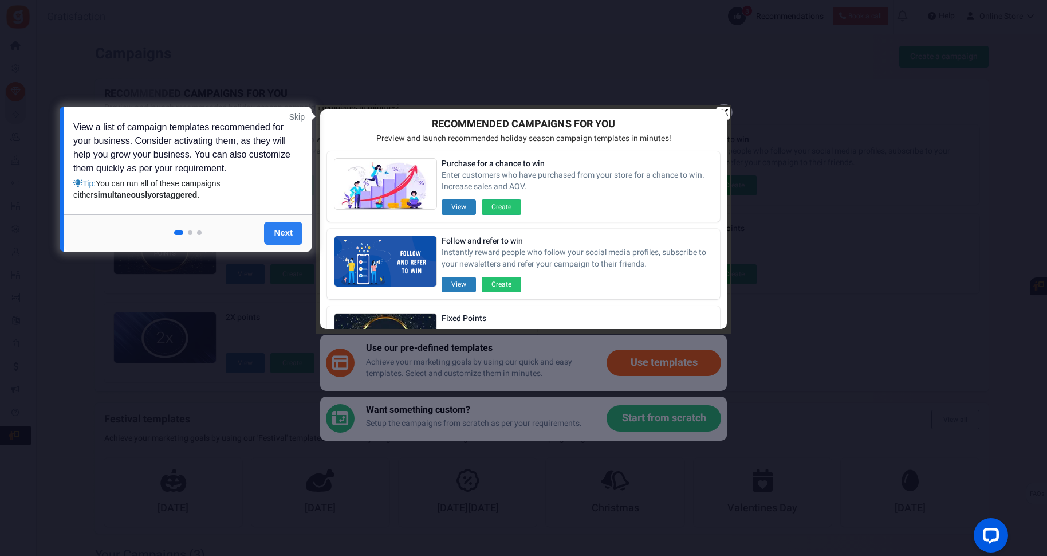
click at [282, 231] on link "Next" at bounding box center [283, 233] width 38 height 23
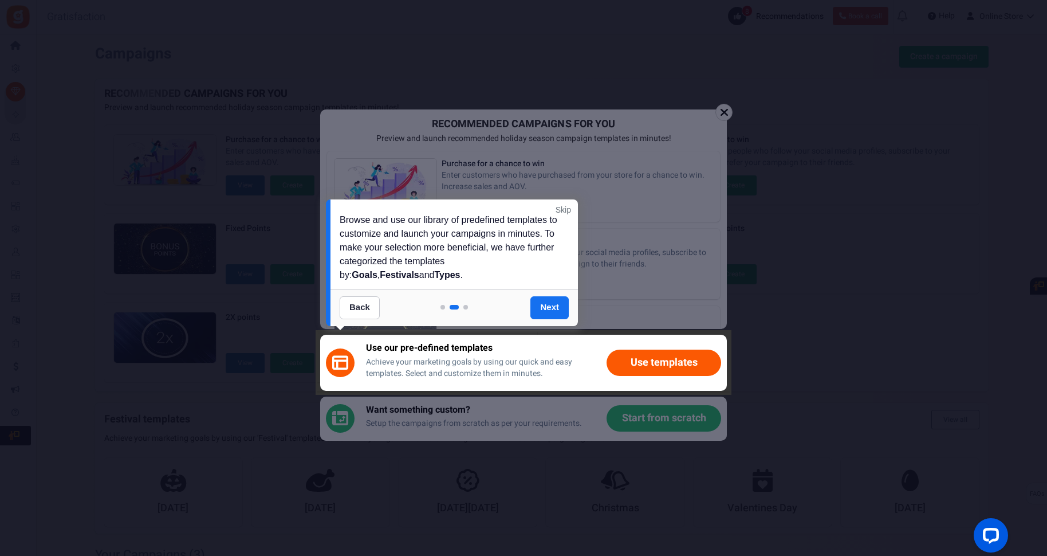
click at [567, 210] on link "Skip" at bounding box center [563, 209] width 15 height 11
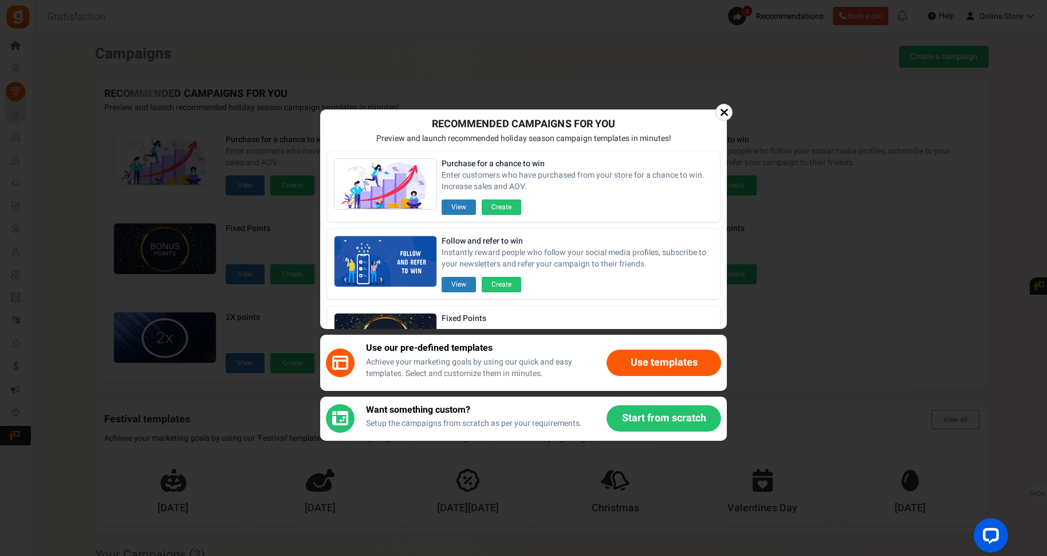
scroll to position [29, 0]
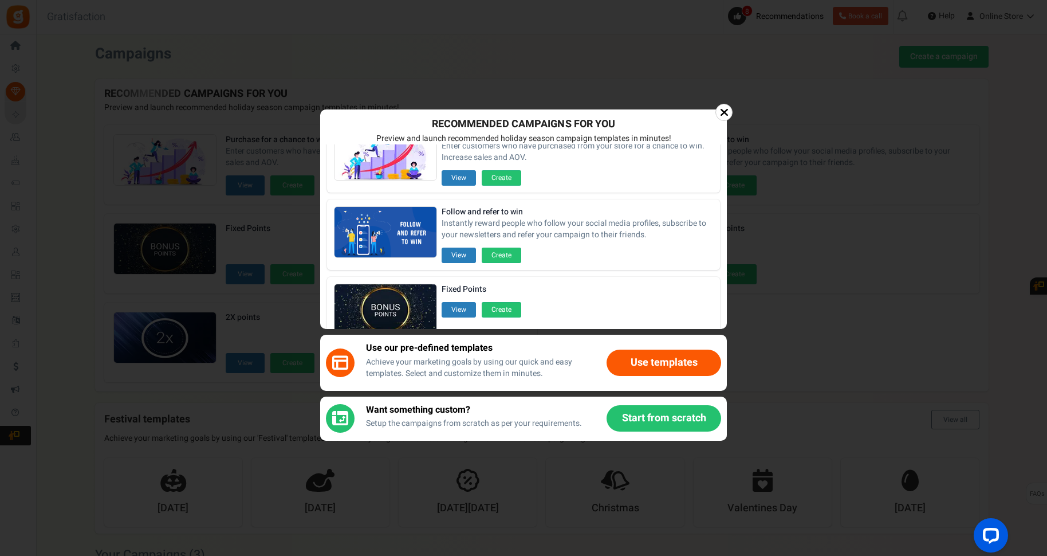
click at [650, 424] on button "Start from scratch" at bounding box center [664, 418] width 115 height 26
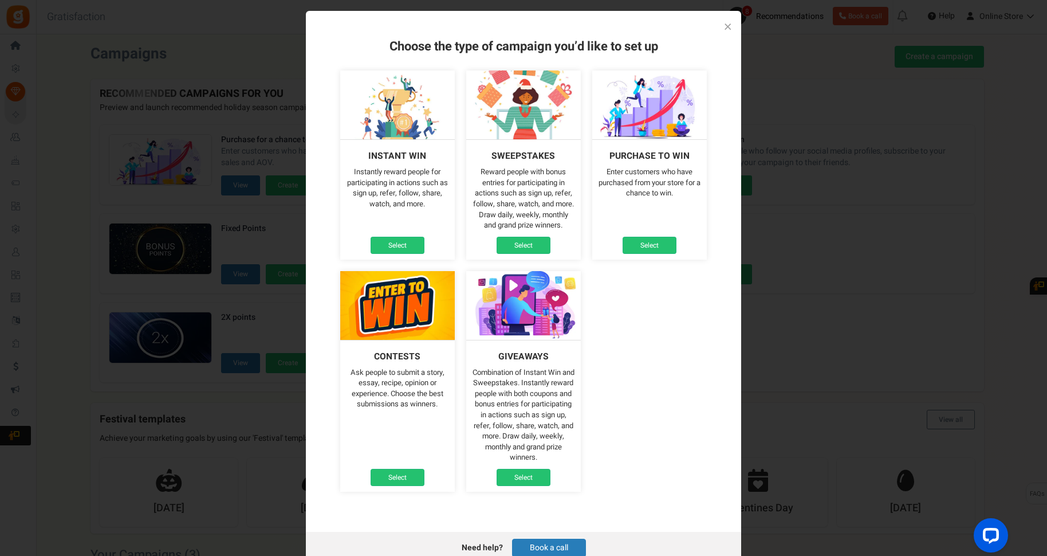
scroll to position [66, 0]
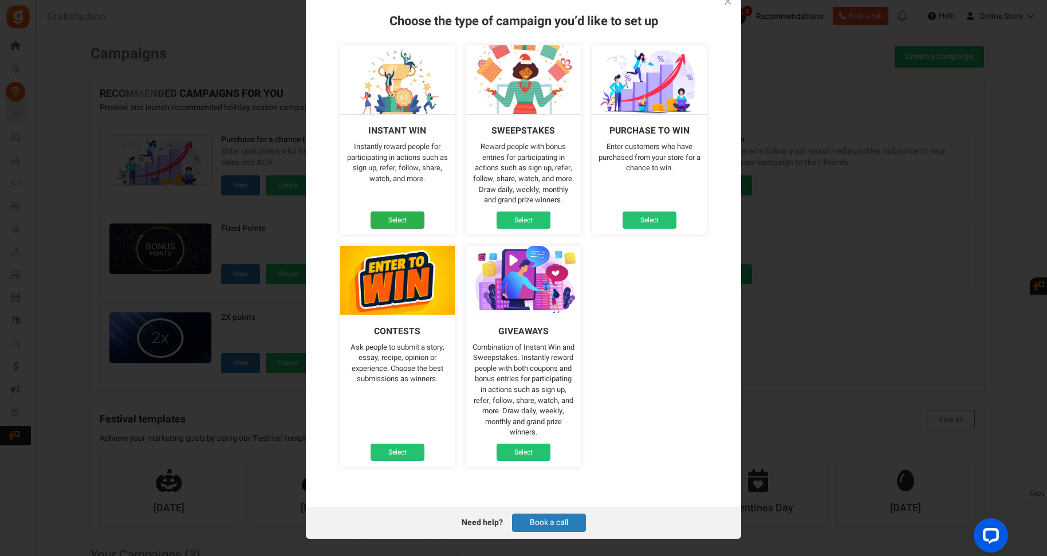
click at [402, 219] on link "Select" at bounding box center [398, 219] width 54 height 17
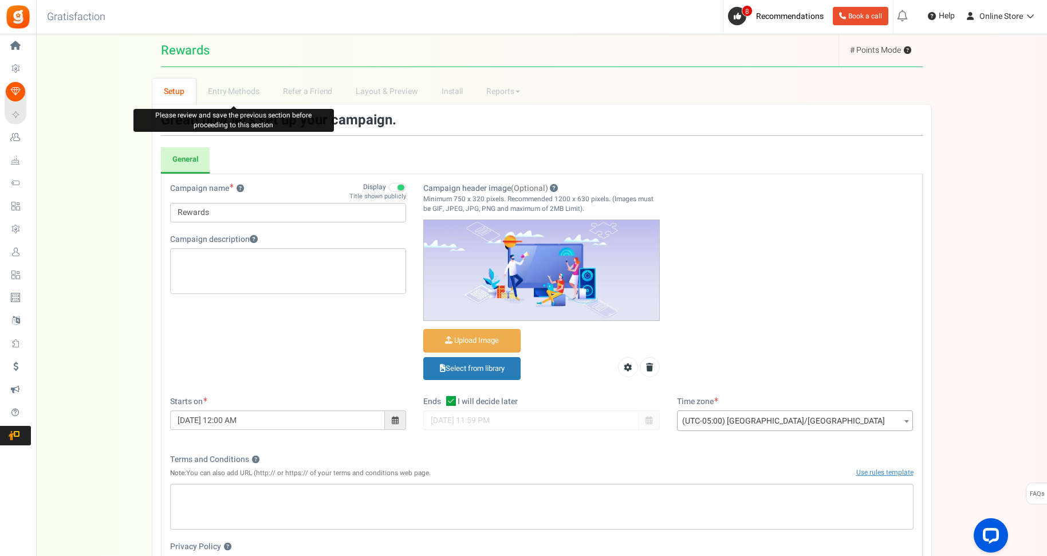
click at [247, 92] on li "Entry Methods" at bounding box center [233, 91] width 75 height 26
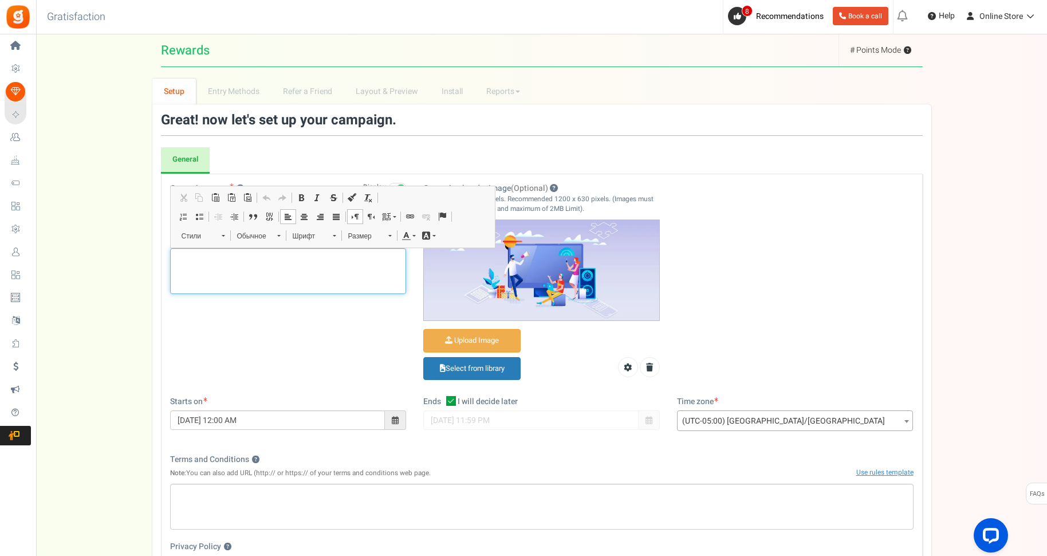
click at [286, 266] on div "To enrich screen reader interactions, please activate Accessibility in Grammarl…" at bounding box center [288, 271] width 237 height 46
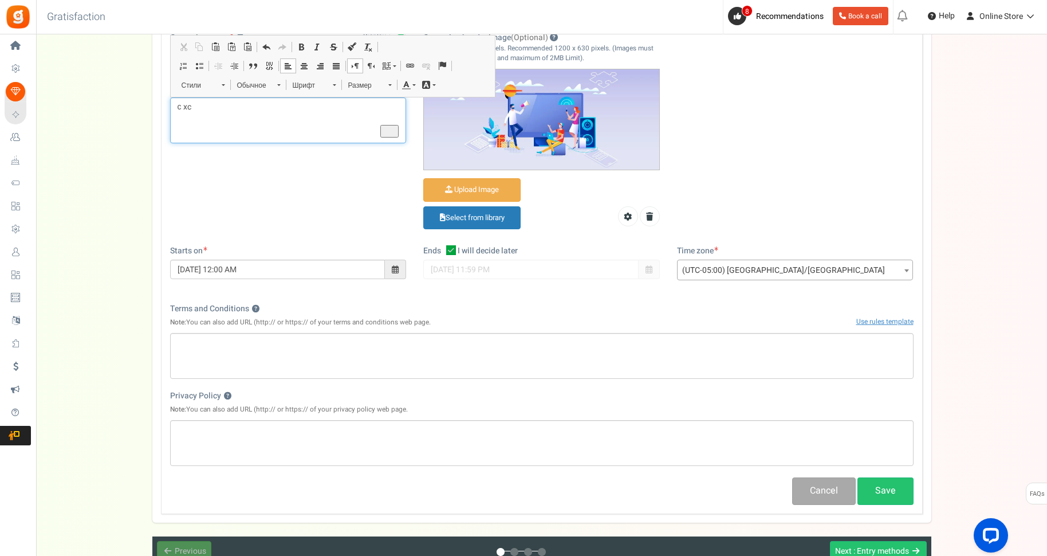
scroll to position [198, 0]
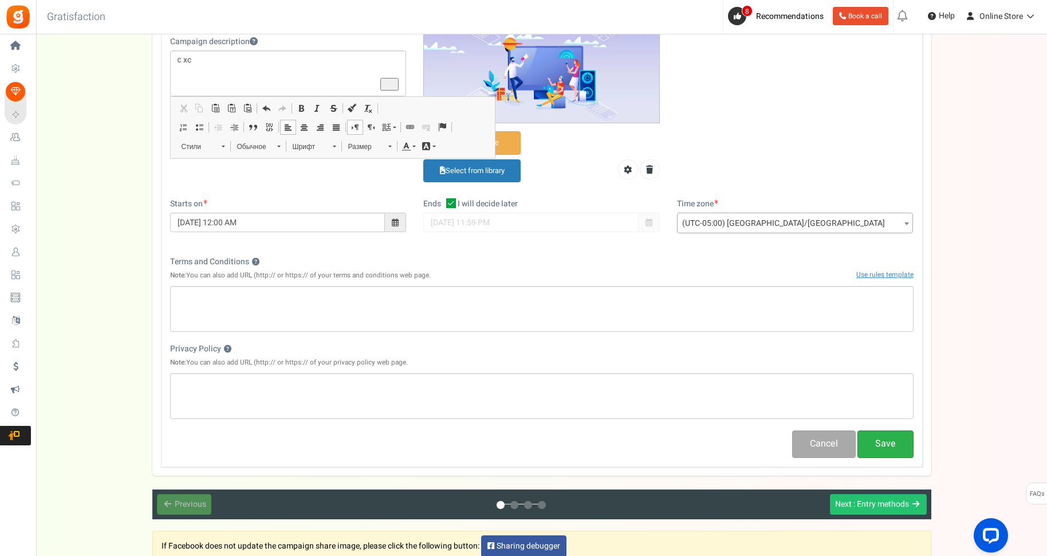
click at [881, 446] on button "Save" at bounding box center [886, 443] width 56 height 27
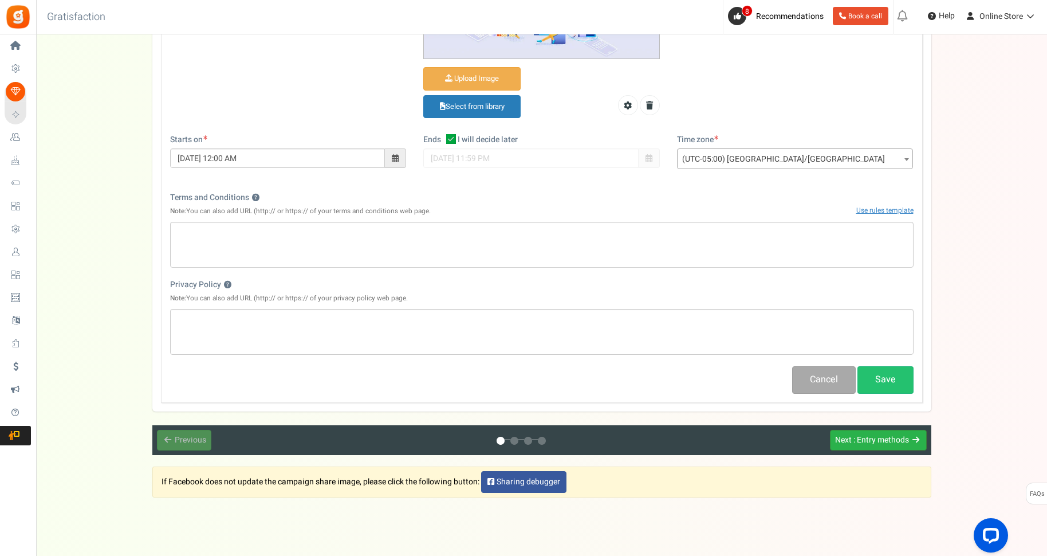
scroll to position [280, 0]
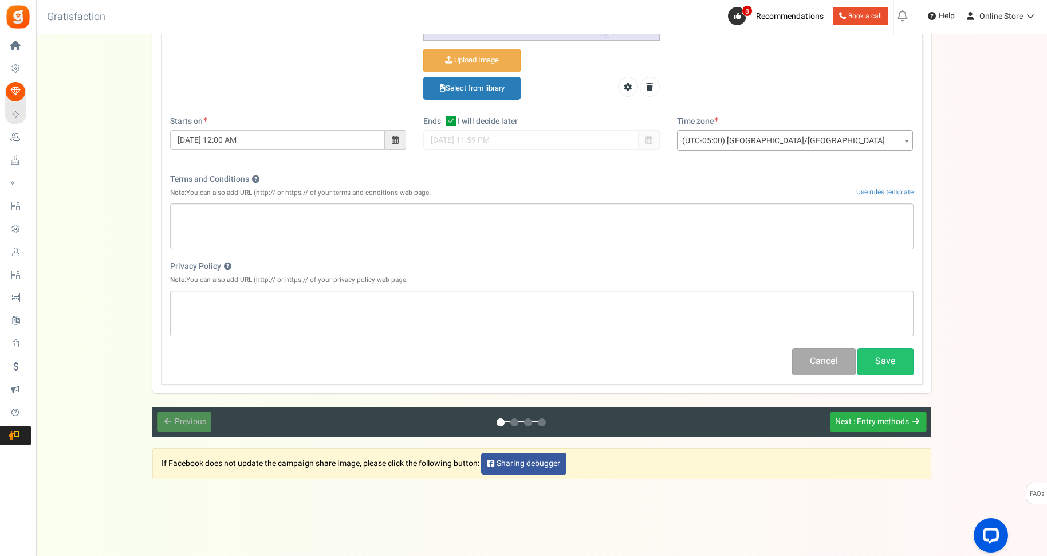
click at [882, 421] on span ": Entry methods" at bounding box center [882, 421] width 56 height 12
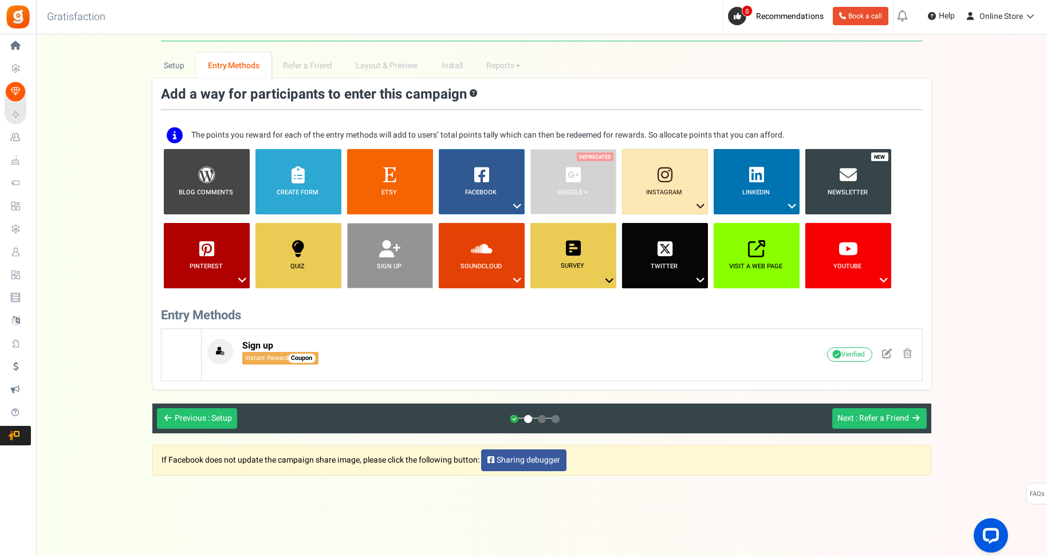
click at [392, 258] on li "Sign up ?" at bounding box center [390, 255] width 92 height 65
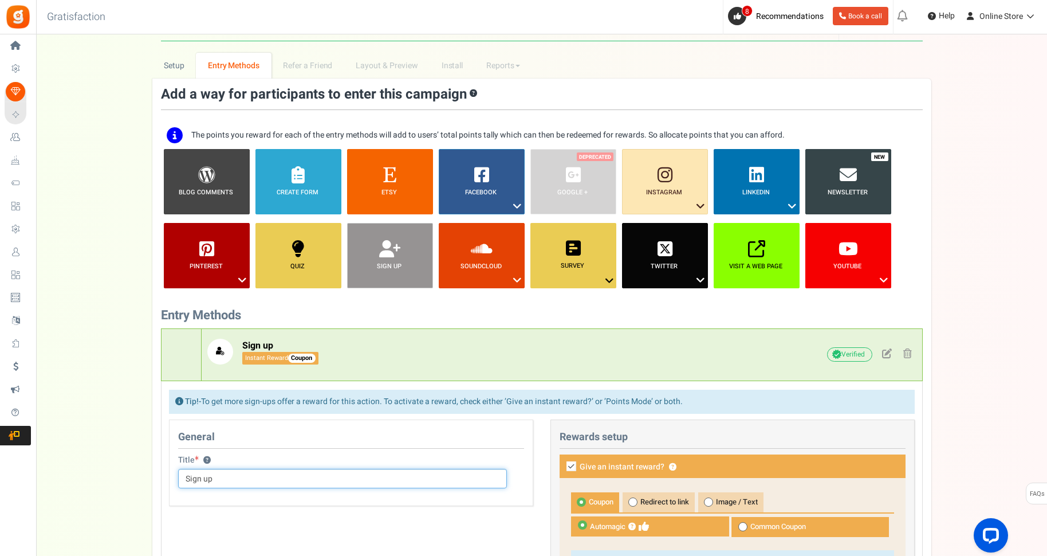
scroll to position [105, 0]
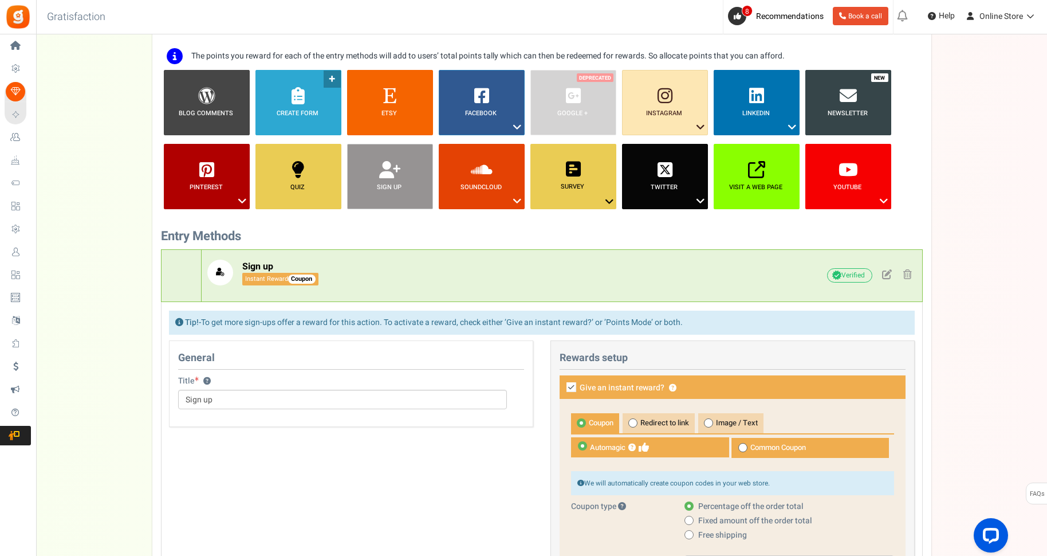
click at [290, 105] on link "Create Form ?" at bounding box center [299, 102] width 86 height 65
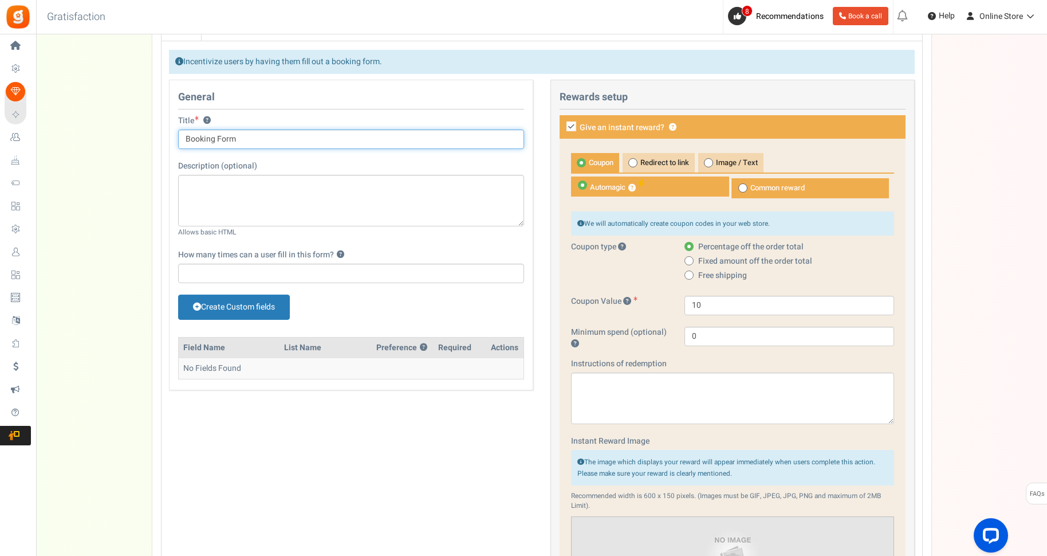
scroll to position [1085, 0]
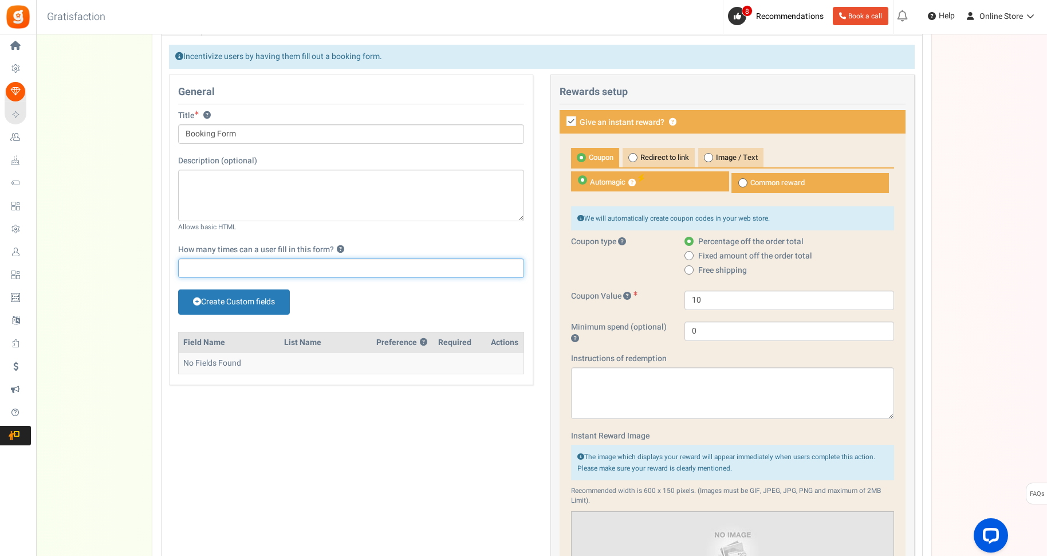
click at [205, 266] on input "How many times can a user fill in this form? ?" at bounding box center [351, 267] width 346 height 19
type input "1"
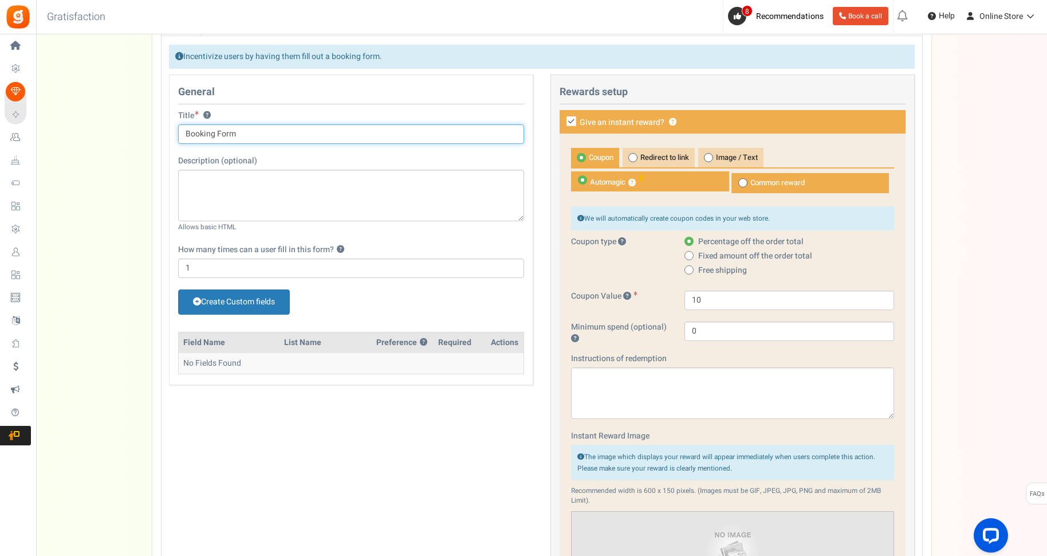
click at [257, 135] on input "Booking Form" at bounding box center [351, 133] width 346 height 19
drag, startPoint x: 252, startPoint y: 132, endPoint x: 117, endPoint y: 132, distance: 135.2
click at [178, 132] on input "Booking Form" at bounding box center [351, 133] width 346 height 19
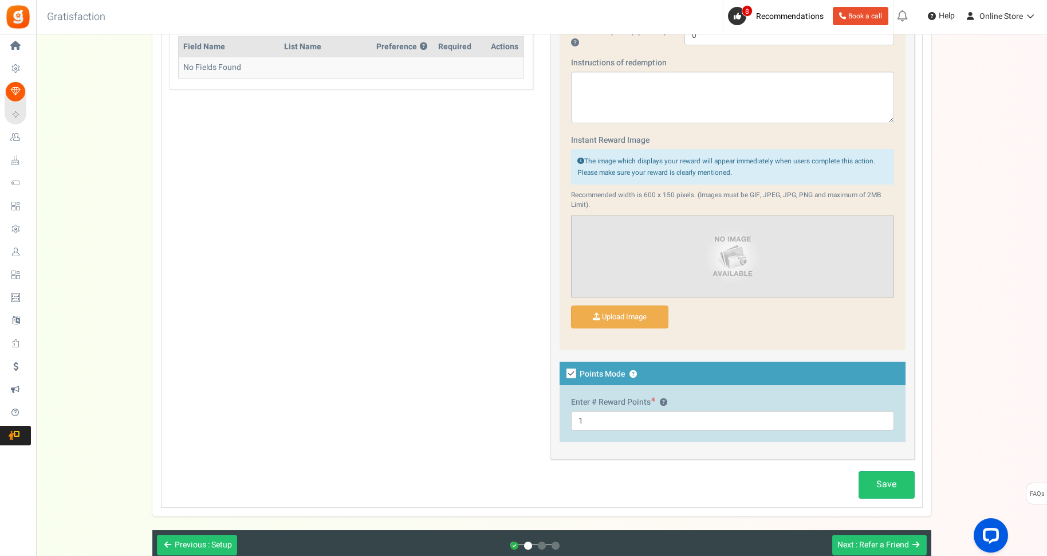
scroll to position [1385, 0]
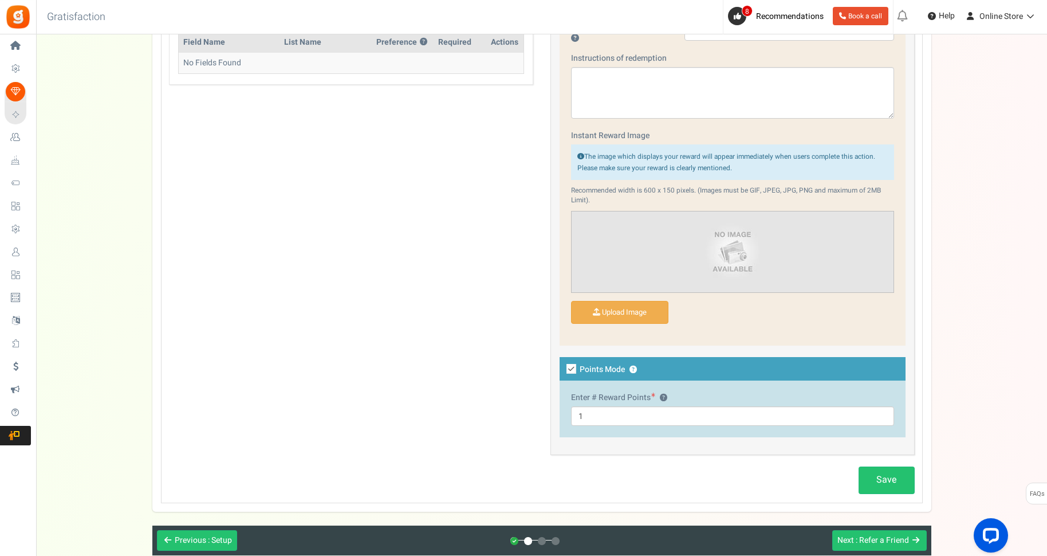
type input "Telegram Subscription"
click at [603, 417] on input "1" at bounding box center [732, 415] width 323 height 19
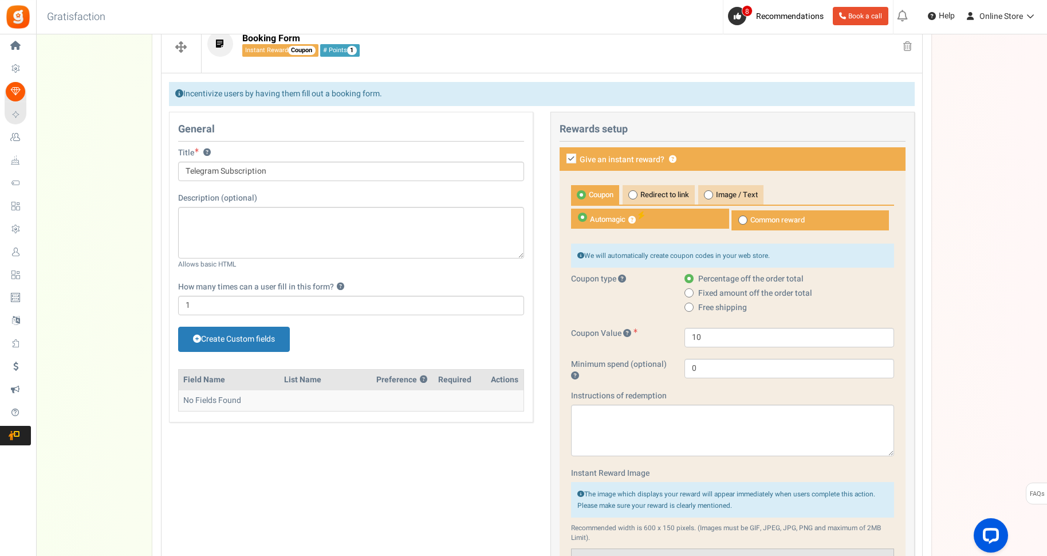
scroll to position [1041, 0]
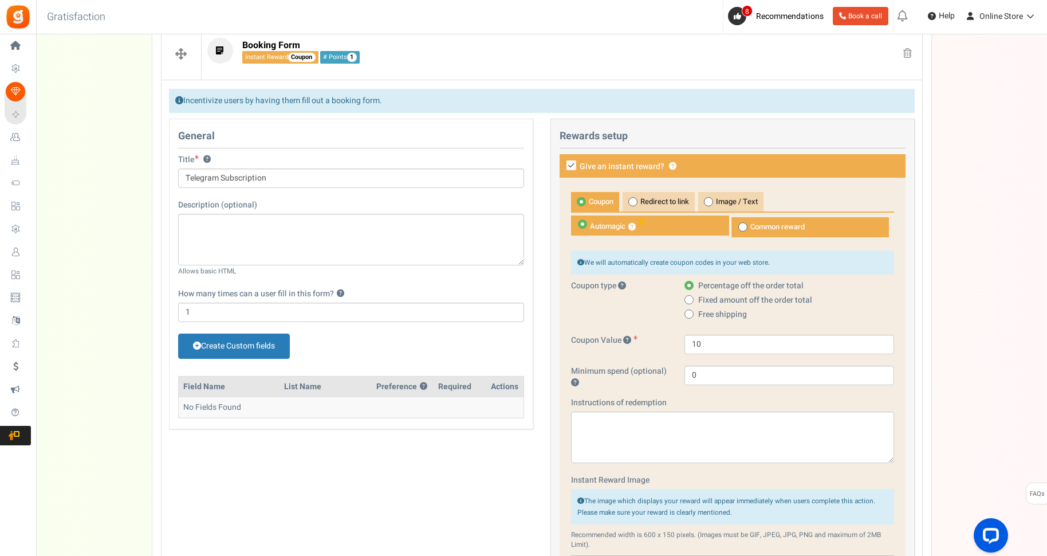
type input "10"
click at [745, 227] on span at bounding box center [742, 226] width 9 height 9
click at [738, 227] on input "Common reward" at bounding box center [734, 222] width 7 height 7
radio input "true"
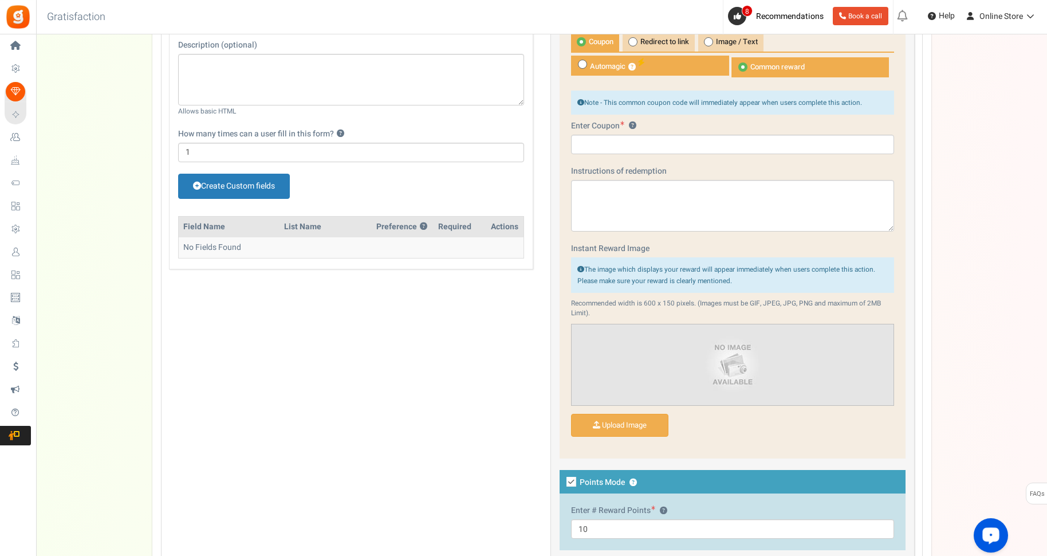
scroll to position [1210, 0]
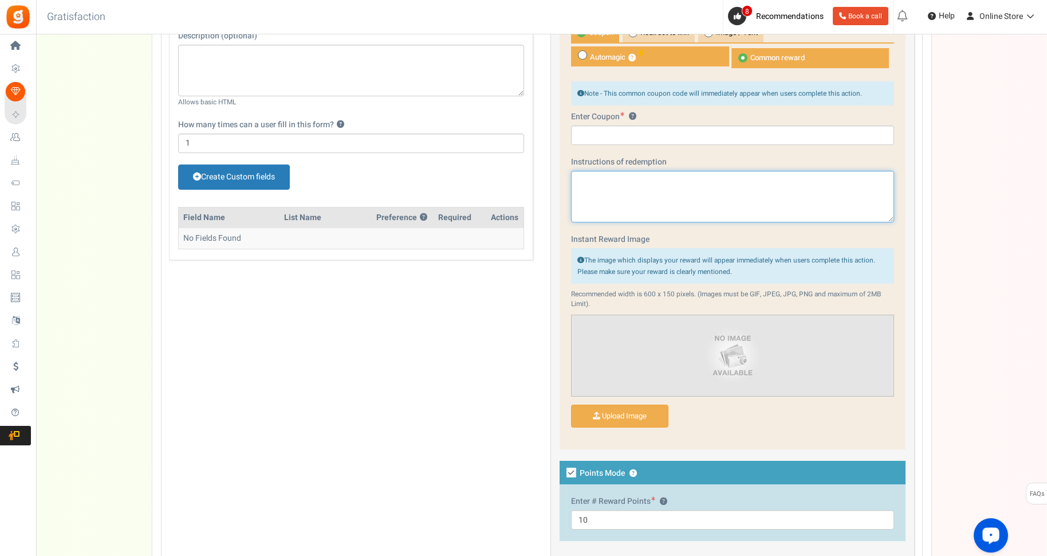
click at [624, 177] on textarea at bounding box center [732, 197] width 323 height 52
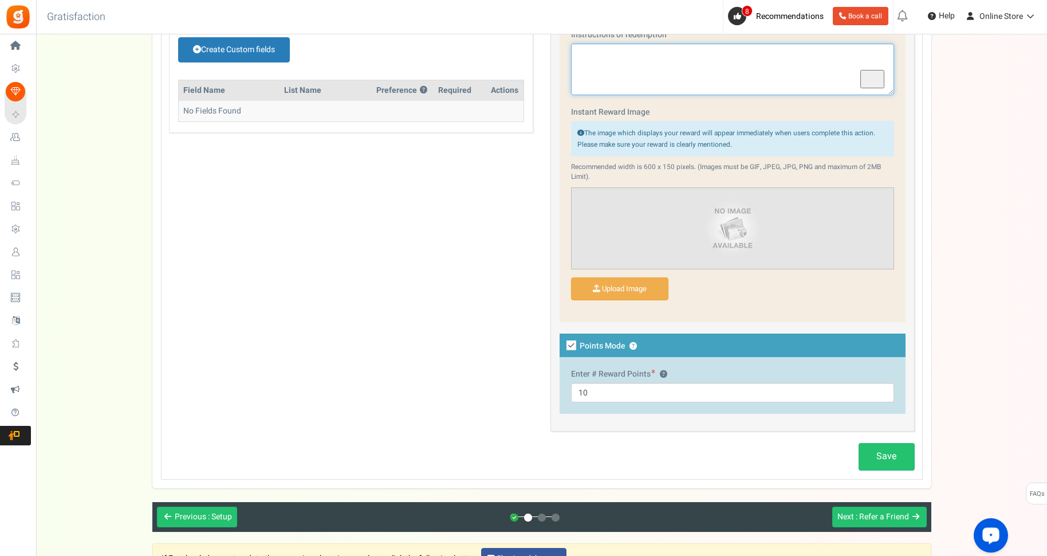
scroll to position [1338, 0]
